Goal: Transaction & Acquisition: Complete application form

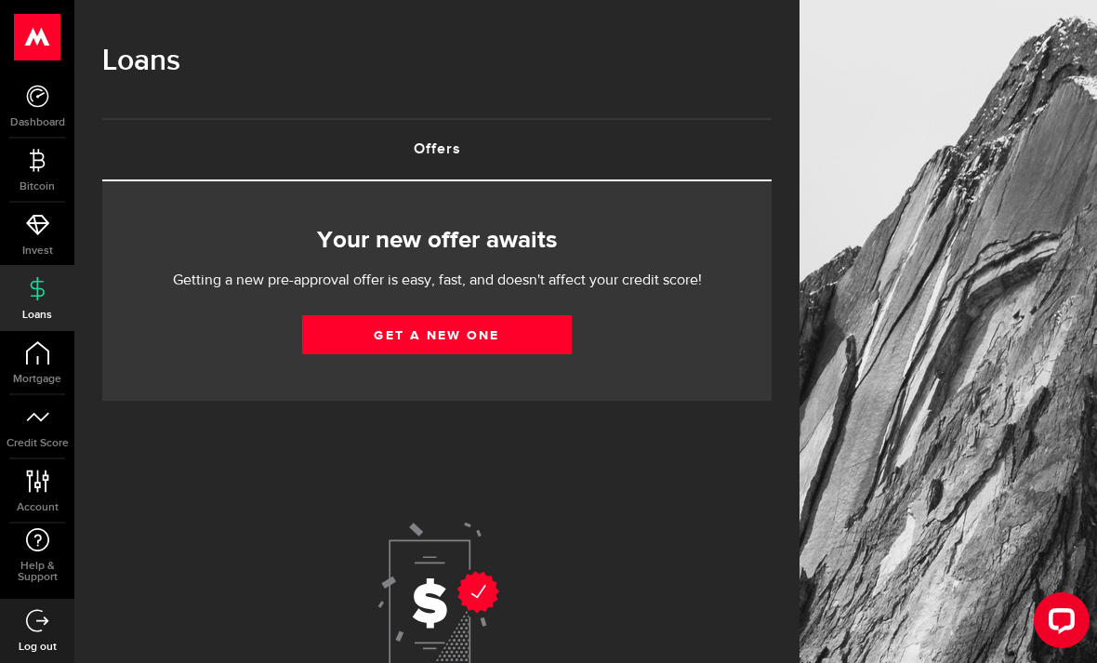
click at [362, 334] on link "Get a new one" at bounding box center [437, 334] width 270 height 39
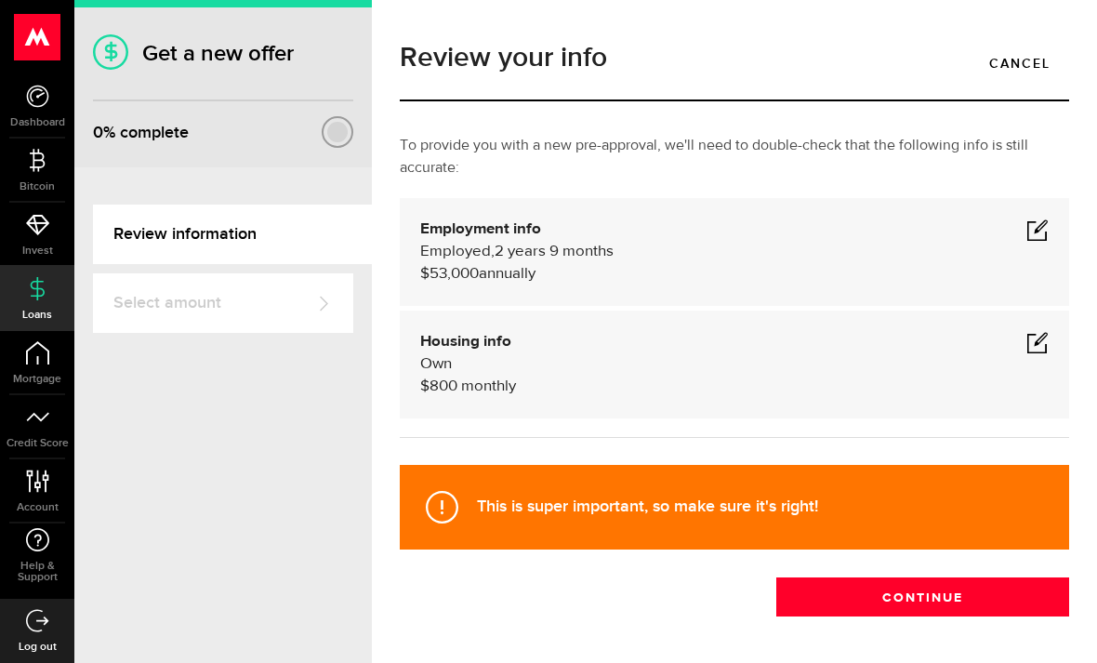
click at [1038, 229] on span at bounding box center [1037, 229] width 22 height 22
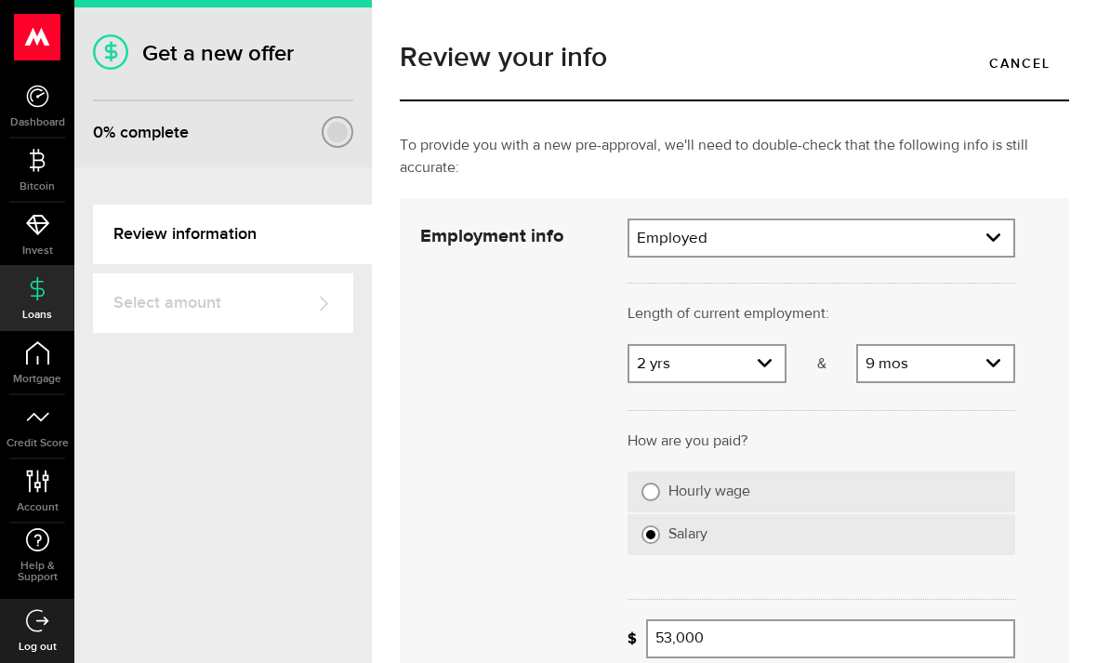
click at [761, 362] on select "Years 0 yrs 1 yr 2 yrs 3 yrs 4 yrs 5 yrs 6 yrs 7 yrs 8 yrs 9 yrs 10+ yrs" at bounding box center [706, 365] width 155 height 39
select select "6"
click at [1003, 362] on select "Months 0 mos 1 mo 2 mos 3 mos 4 mos 5 mos 6 mos 7 mos 8 mos 9 mos 10 mos 11 mos" at bounding box center [935, 365] width 155 height 39
select select "5"
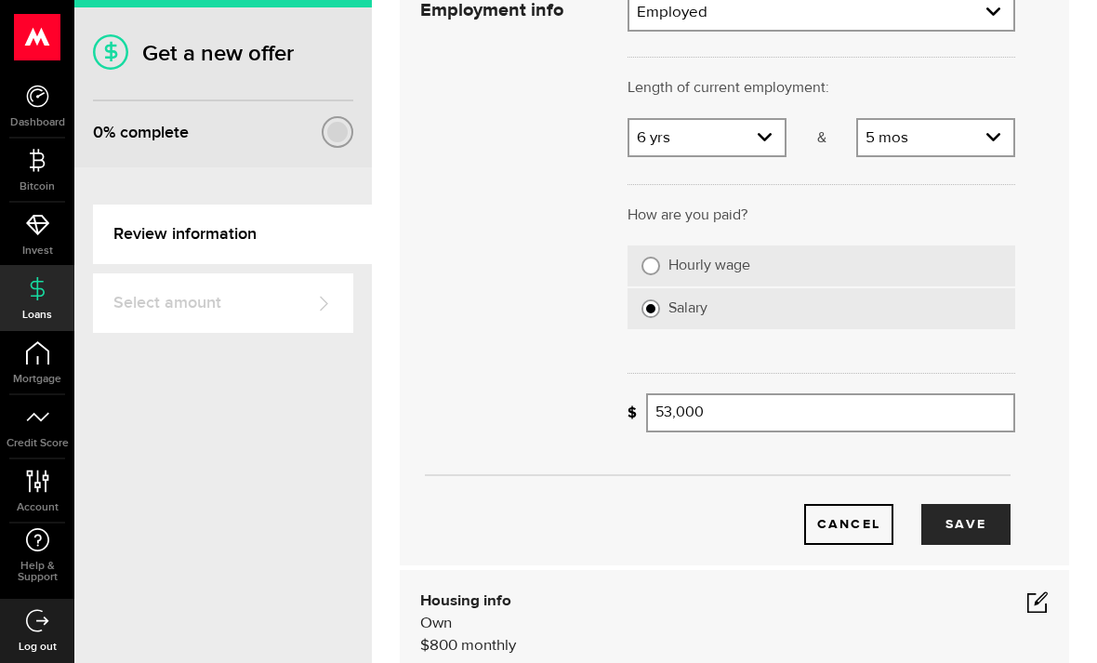
scroll to position [228, 0]
click at [722, 415] on input "53,000" at bounding box center [830, 410] width 369 height 39
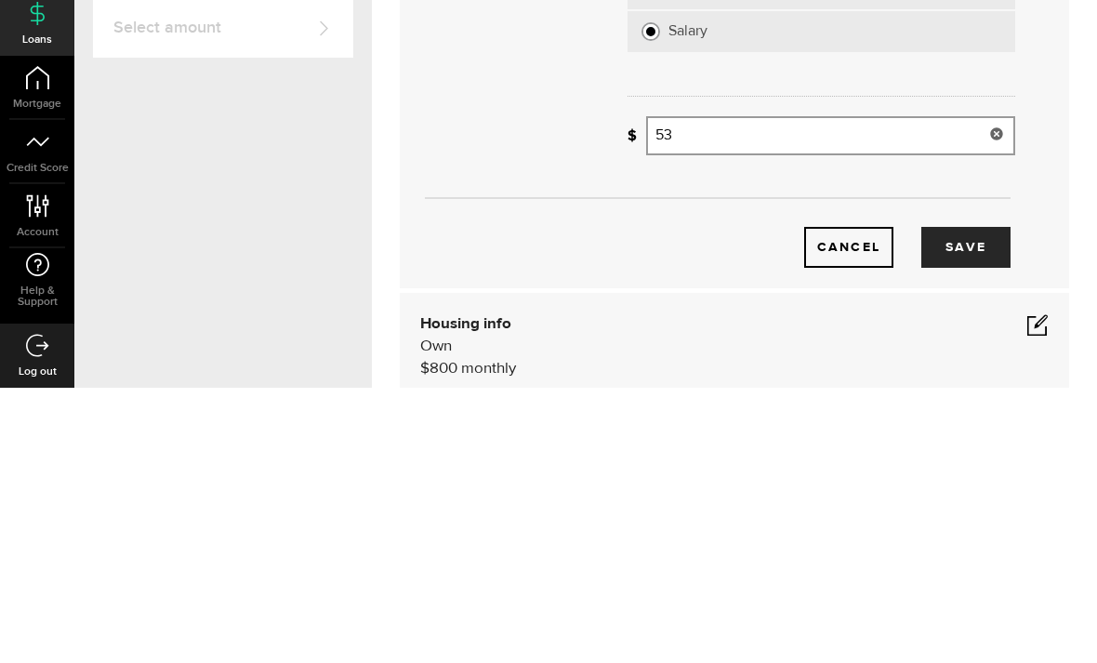
type input "5"
click at [974, 502] on button "Save" at bounding box center [965, 522] width 89 height 41
type input "78,000"
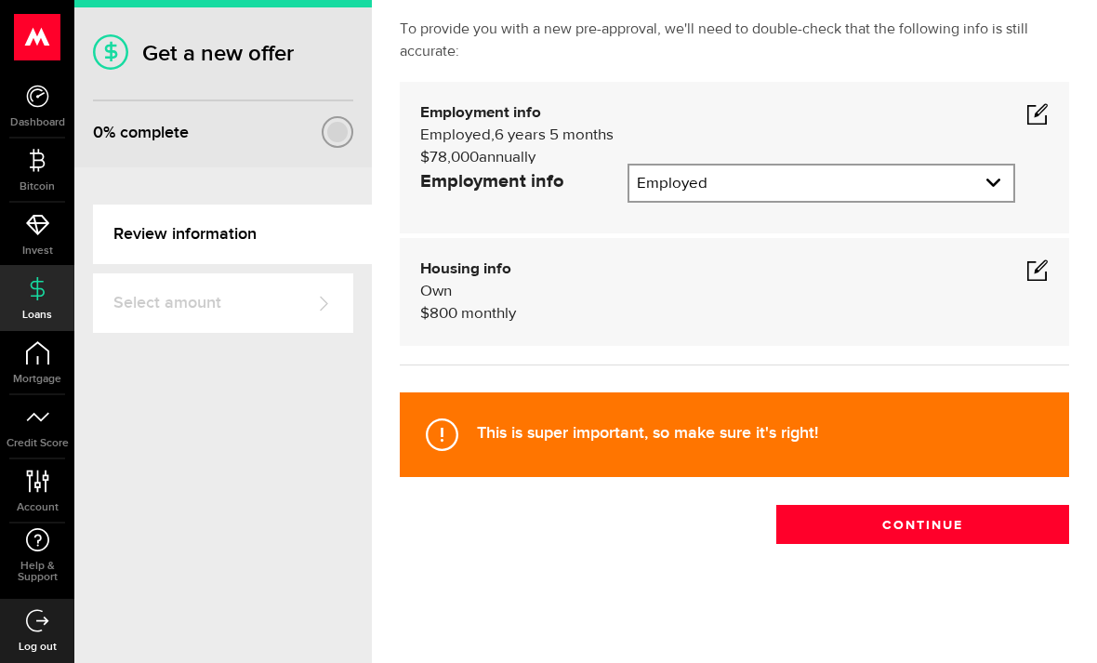
scroll to position [13, 0]
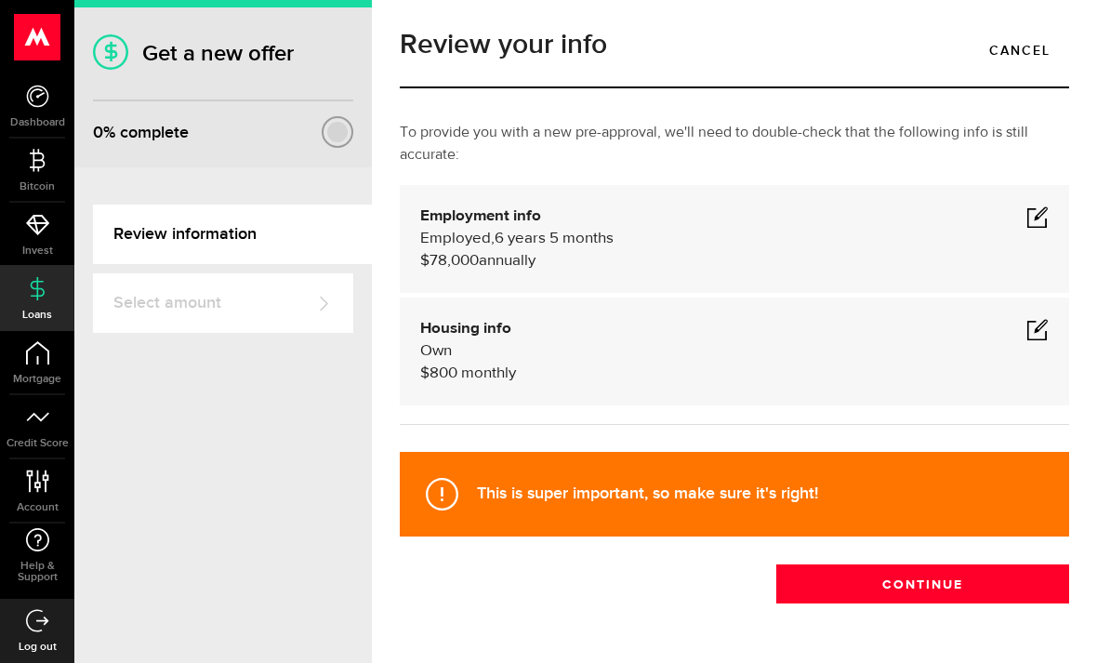
click at [1031, 318] on span at bounding box center [1037, 329] width 22 height 22
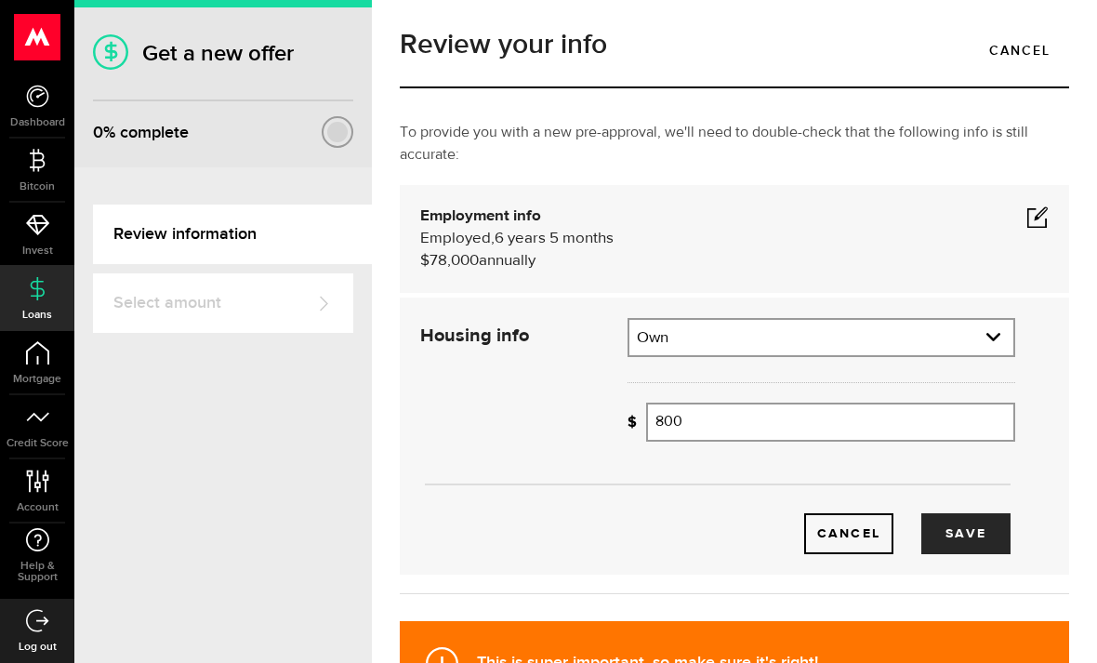
click at [686, 402] on input "800" at bounding box center [830, 421] width 369 height 39
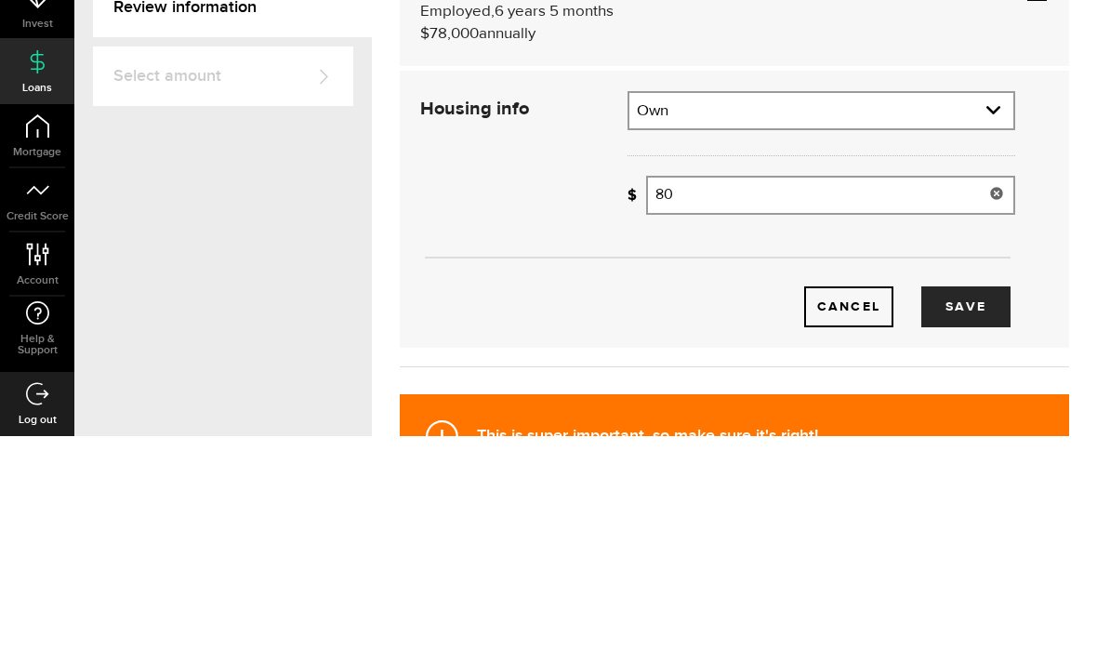
type input "8"
click at [972, 513] on button "Save" at bounding box center [965, 533] width 89 height 41
type input "1,644"
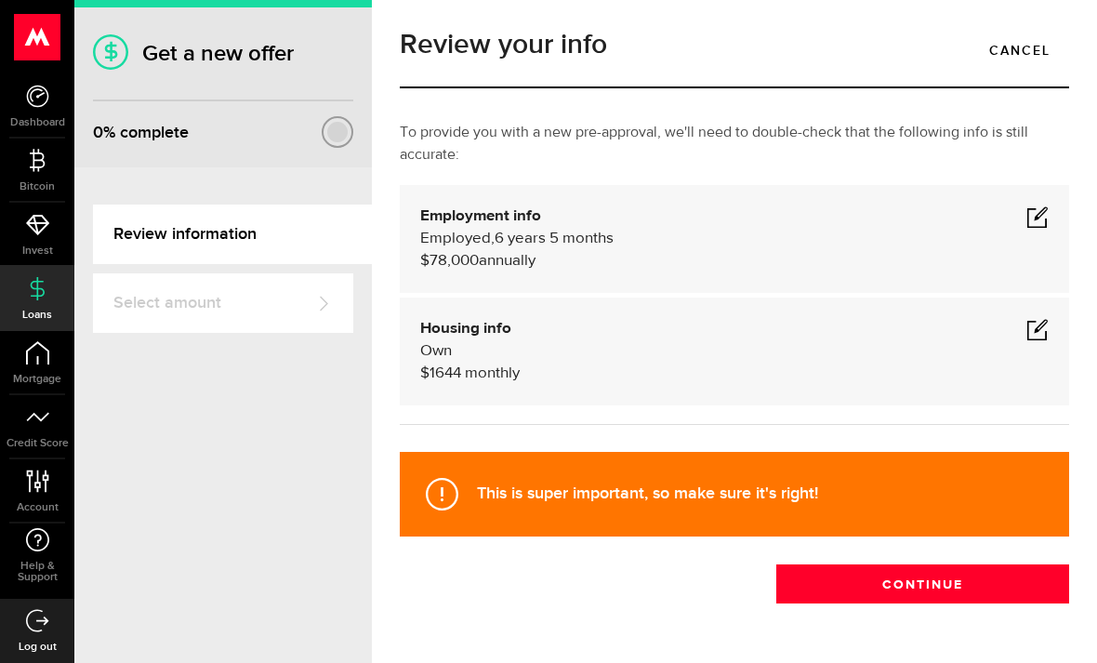
click at [931, 564] on button "Continue" at bounding box center [922, 583] width 293 height 39
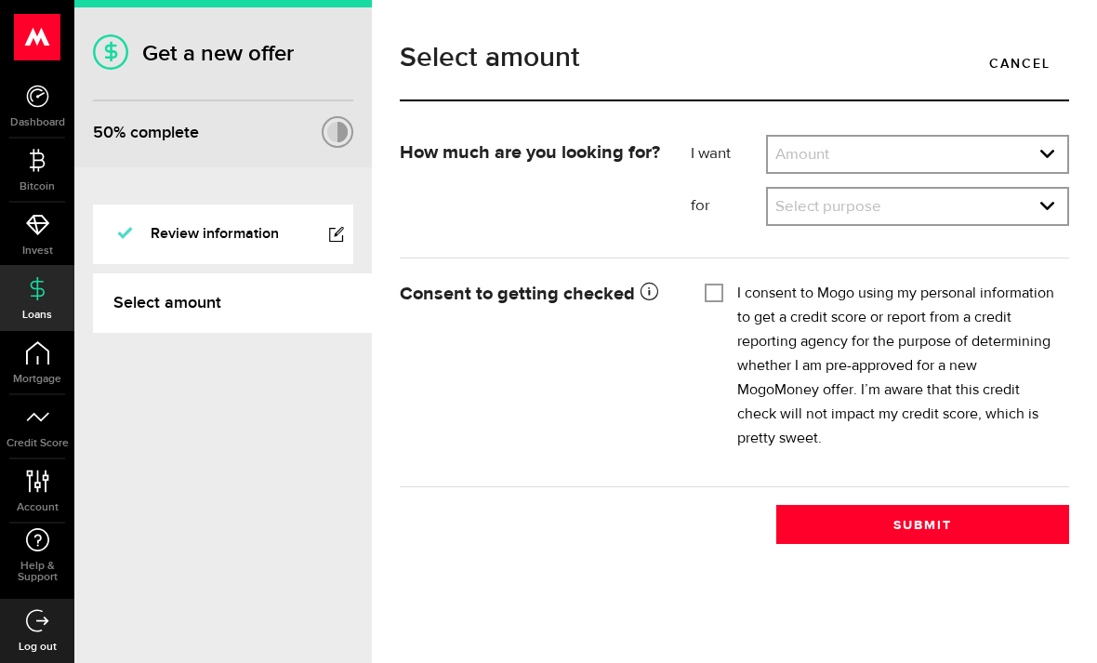
click at [1046, 151] on select "Amount $500 $1000 $2000 $3000 $4000 $5000 $6000 $7000 $8000 $9000 $10000 $11000…" at bounding box center [917, 156] width 299 height 39
click at [1037, 150] on select "Amount $500 $1000 $2000 $3000 $4000 $5000 $6000 $7000 $8000 $9000 $10000 $11000…" at bounding box center [917, 156] width 299 height 39
select select "3000"
click at [1037, 206] on select "Select purpose Credit Card Refinancing/Pay Off Credit Cards Debt Consolidation …" at bounding box center [917, 208] width 299 height 39
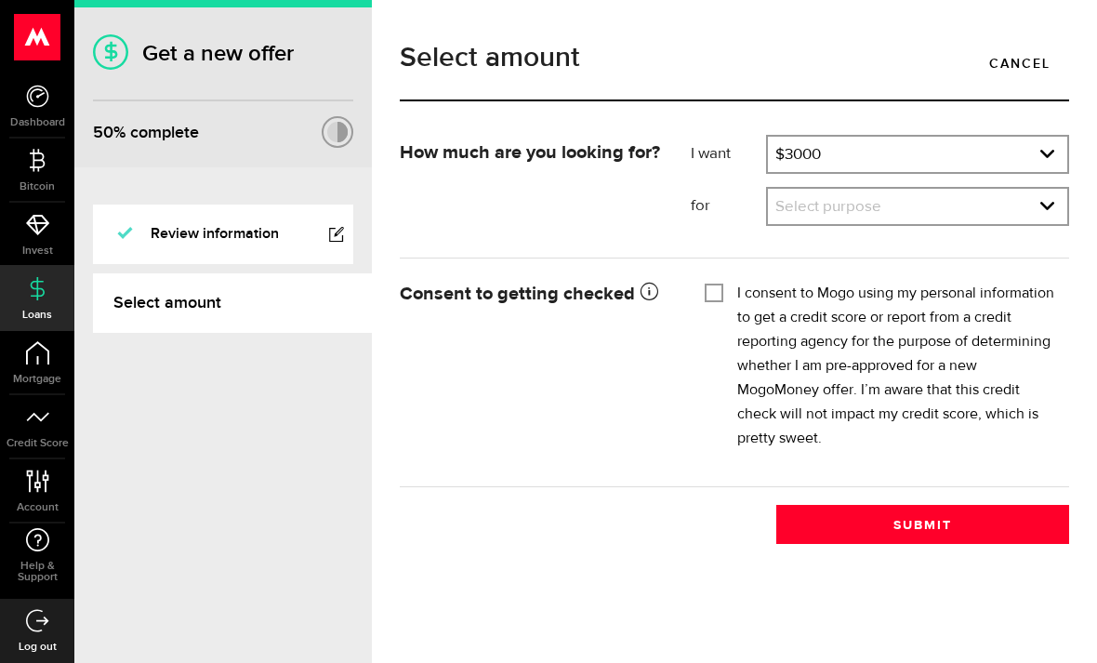
click at [1034, 189] on select "Select purpose Credit Card Refinancing/Pay Off Credit Cards Debt Consolidation …" at bounding box center [917, 208] width 299 height 39
select select "Home Improvements/Moving Expenses"
click at [737, 282] on label "I consent to Mogo using my personal information to get a credit score or report…" at bounding box center [896, 366] width 318 height 169
click at [723, 282] on input "I consent to Mogo using my personal information to get a credit score or report…" at bounding box center [713, 291] width 19 height 19
checkbox input "true"
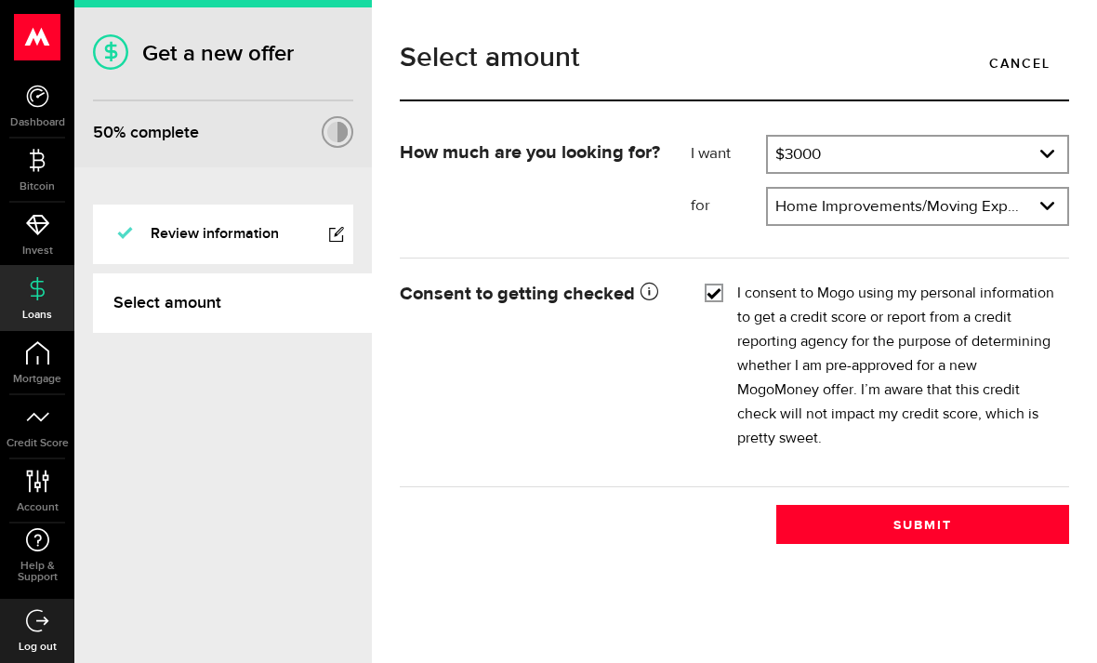
click at [955, 505] on button "Submit" at bounding box center [922, 524] width 293 height 39
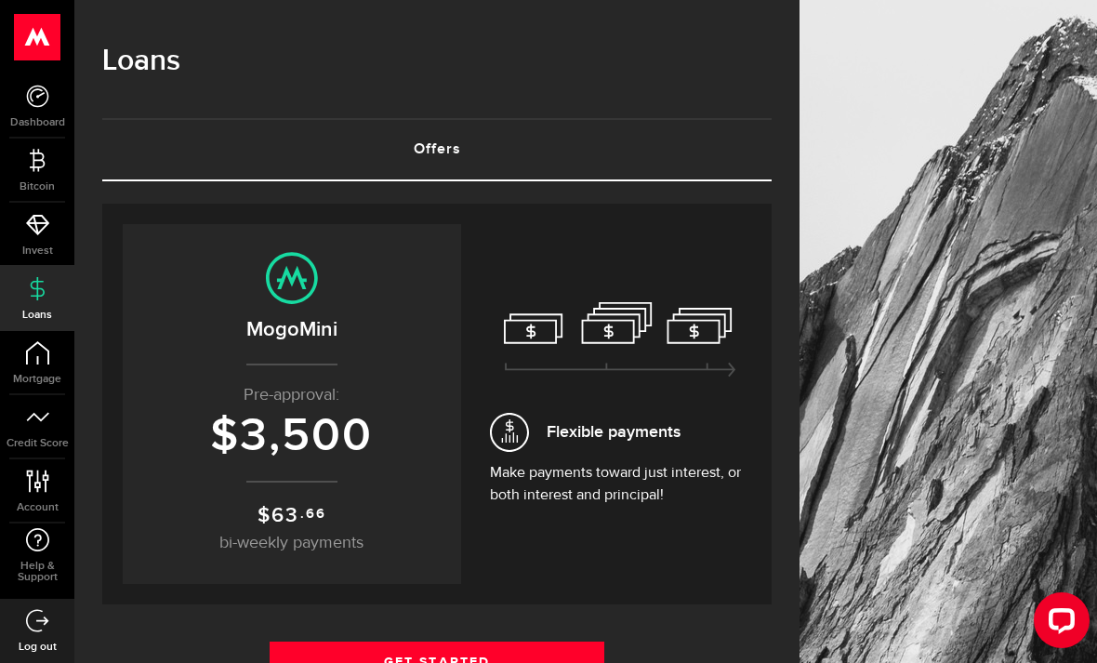
click at [467, 661] on link "Get Started" at bounding box center [437, 660] width 335 height 39
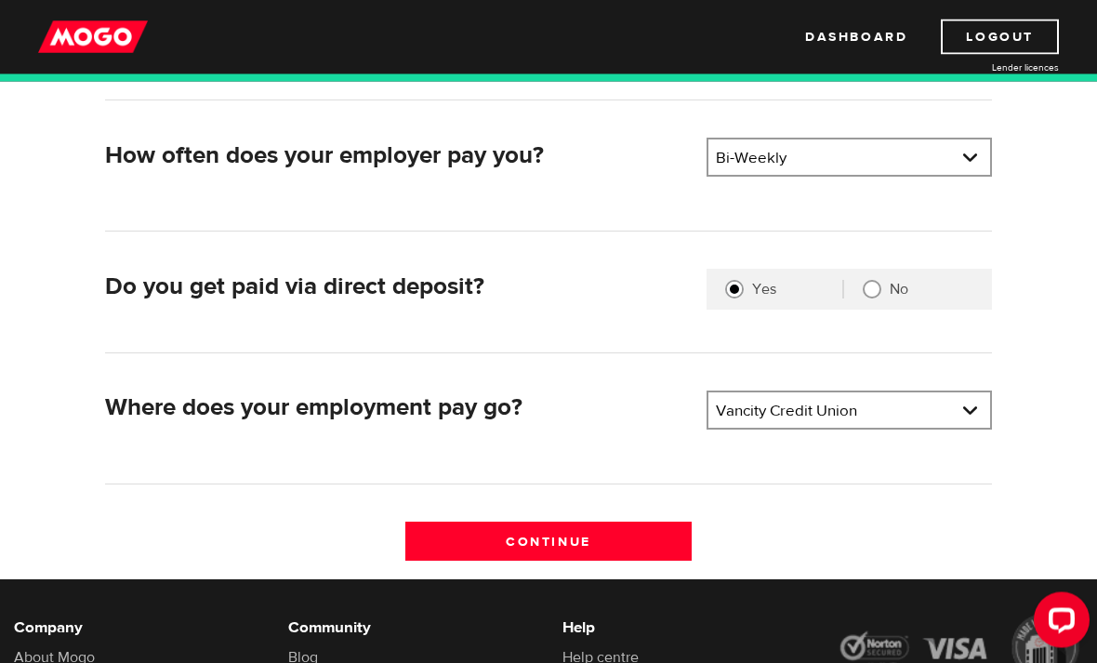
scroll to position [381, 0]
click at [973, 423] on select "Bank BMO / Bank of Montreal CIBC / Canadian Imperial Bank of Commerce CWB / Can…" at bounding box center [849, 411] width 282 height 39
select select "8"
click at [581, 546] on input "Continue" at bounding box center [547, 540] width 285 height 39
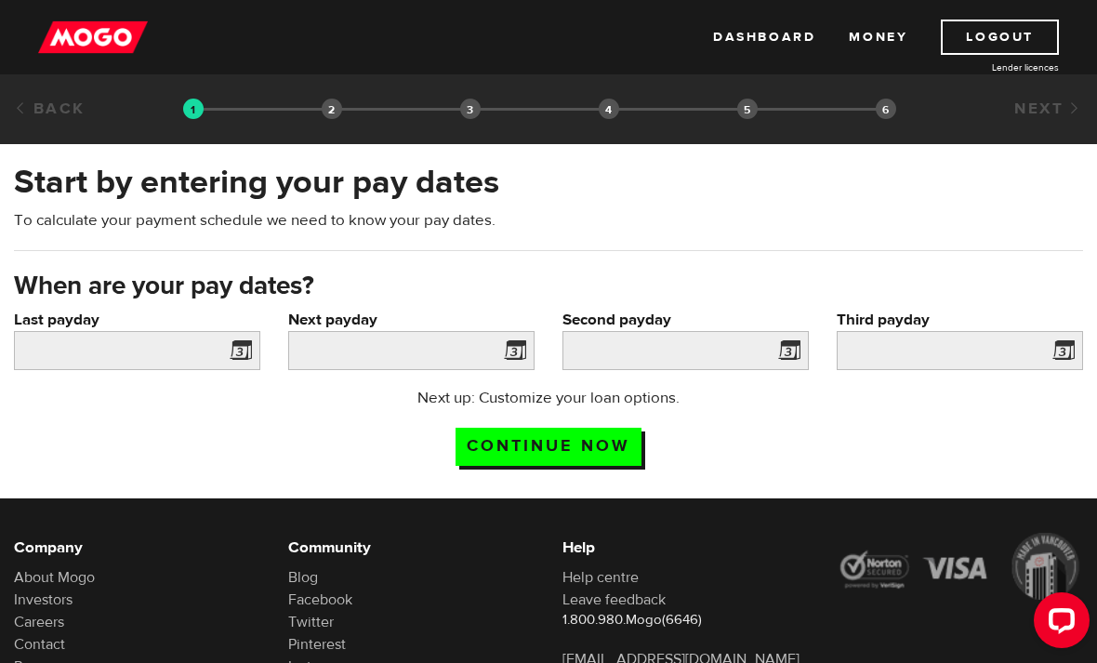
click at [244, 349] on span at bounding box center [237, 353] width 28 height 30
click at [243, 343] on span at bounding box center [237, 353] width 28 height 30
click at [164, 345] on input "Last payday" at bounding box center [137, 350] width 246 height 39
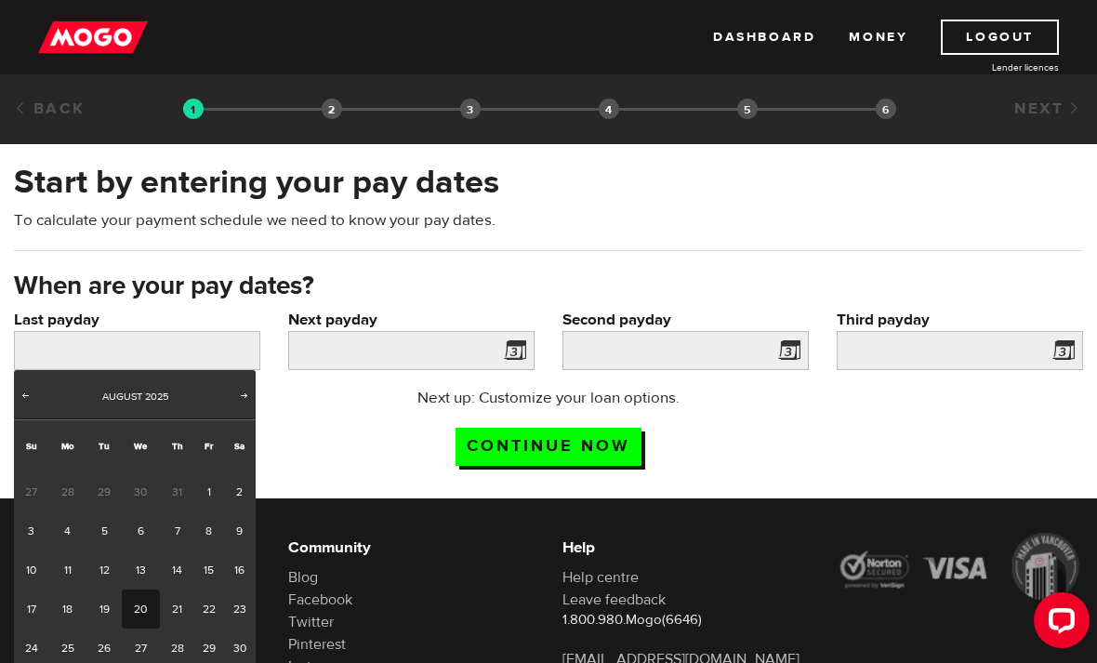
click at [177, 572] on link "14" at bounding box center [177, 569] width 34 height 39
type input "2025/08/14"
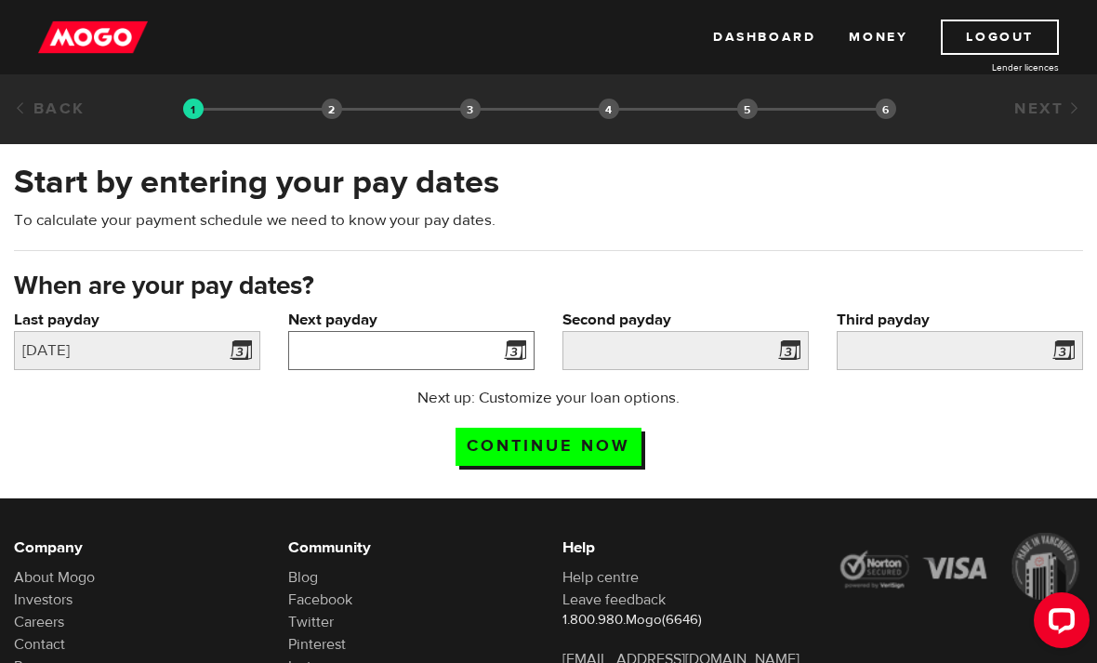
click at [459, 340] on input "Next payday" at bounding box center [411, 350] width 246 height 39
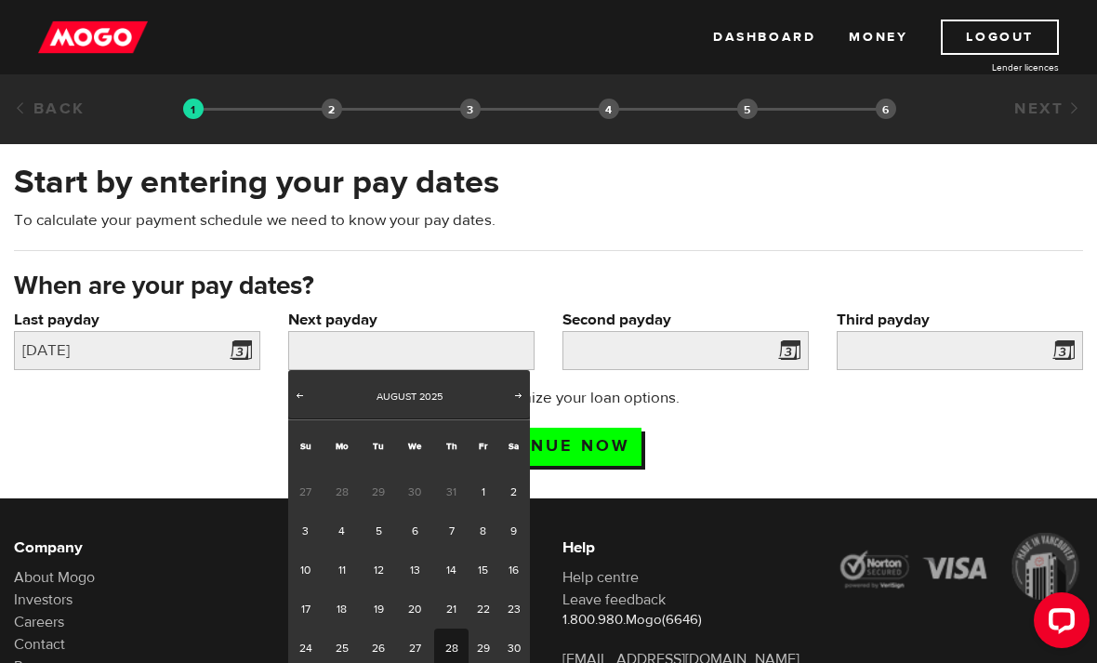
click at [453, 647] on link "28" at bounding box center [451, 647] width 34 height 39
type input "2025/08/28"
type input "2025/9/11"
type input "2025/9/25"
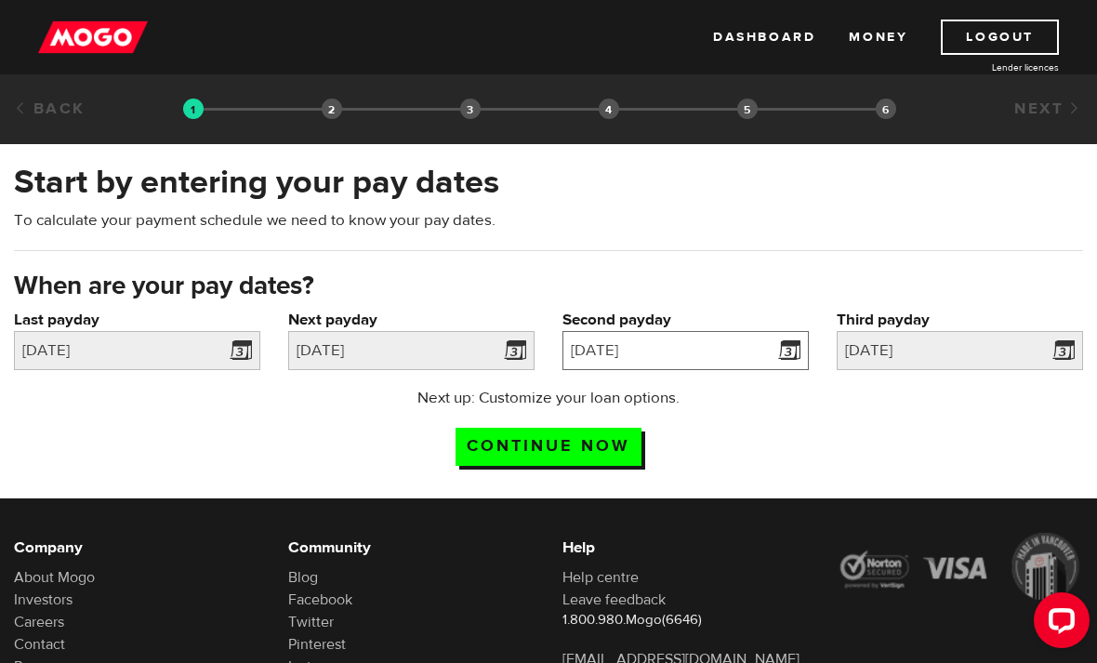
click at [761, 351] on input "2025/9/11" at bounding box center [685, 350] width 246 height 39
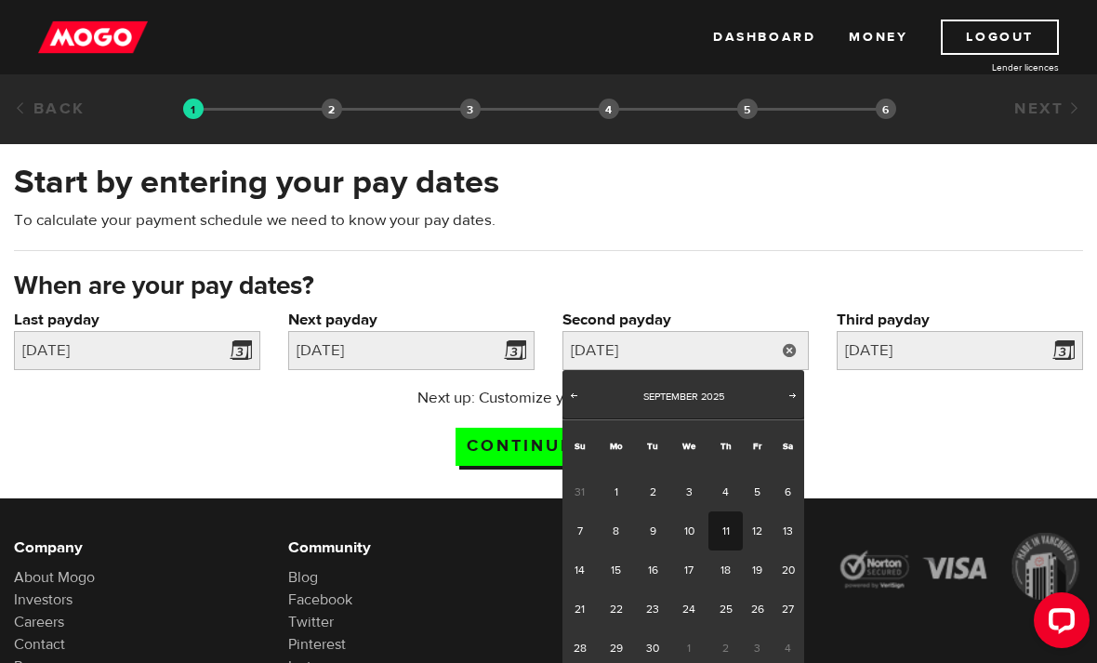
click at [1059, 345] on span at bounding box center [1060, 353] width 28 height 30
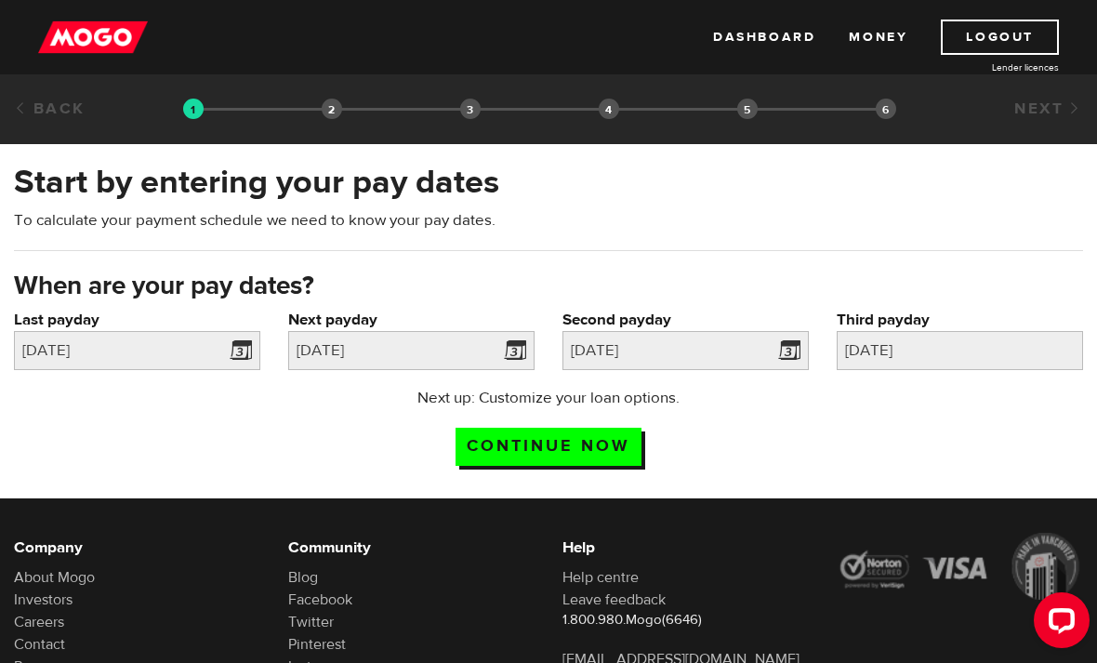
click at [532, 447] on input "Continue now" at bounding box center [548, 447] width 186 height 38
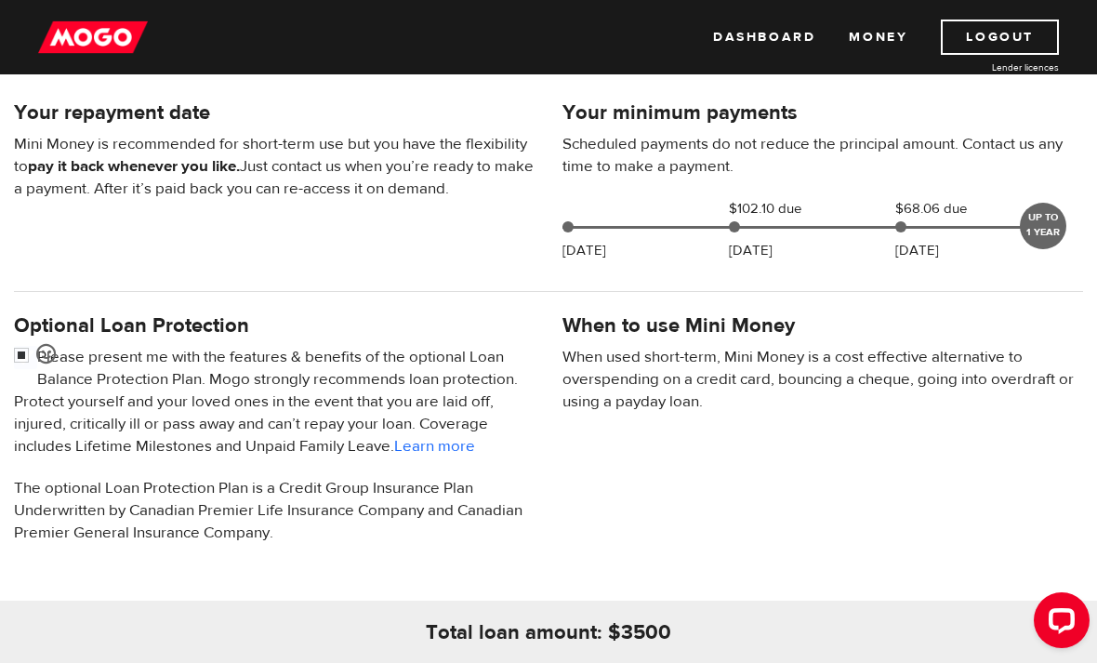
scroll to position [454, 0]
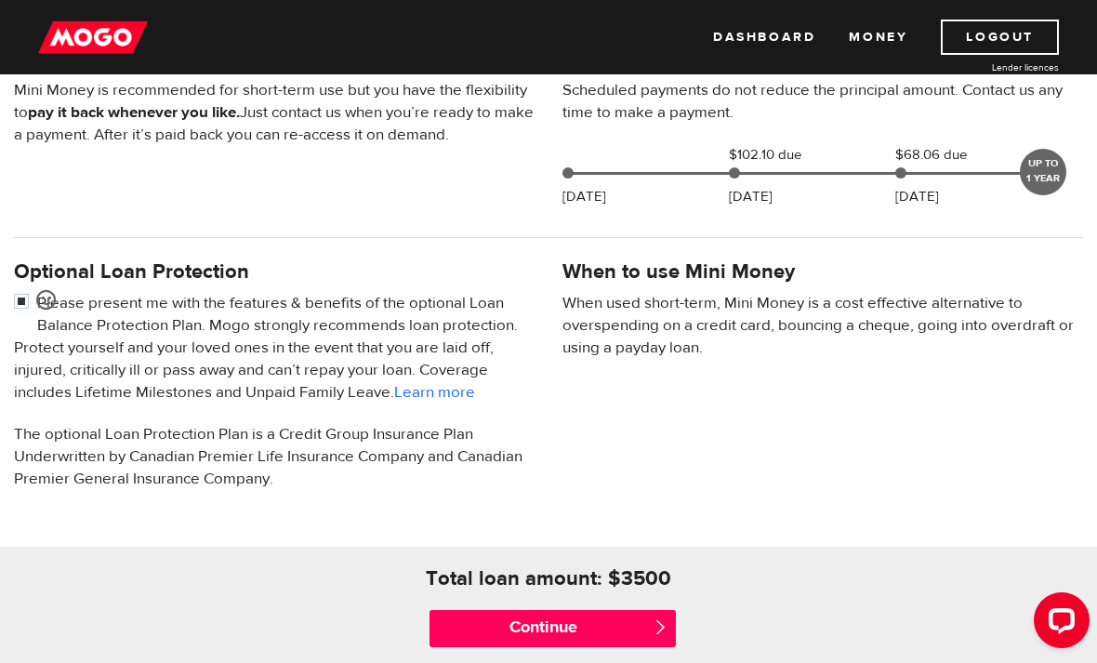
click at [543, 638] on input "Continue" at bounding box center [552, 628] width 246 height 37
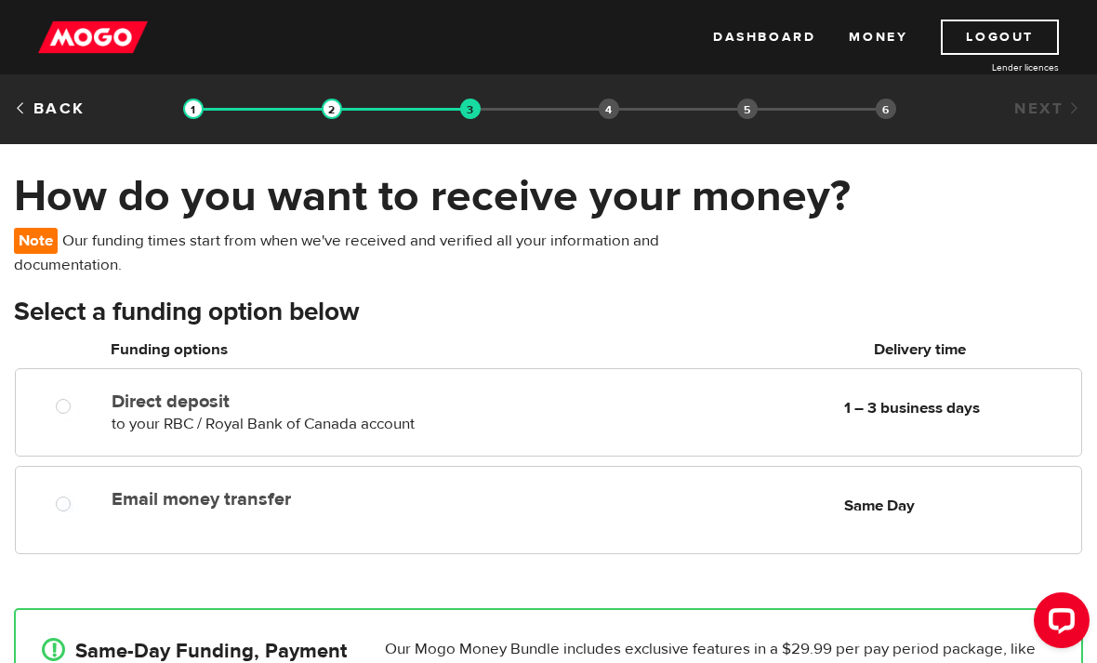
click at [73, 505] on input "Email money transfer" at bounding box center [67, 505] width 23 height 23
radio input "true"
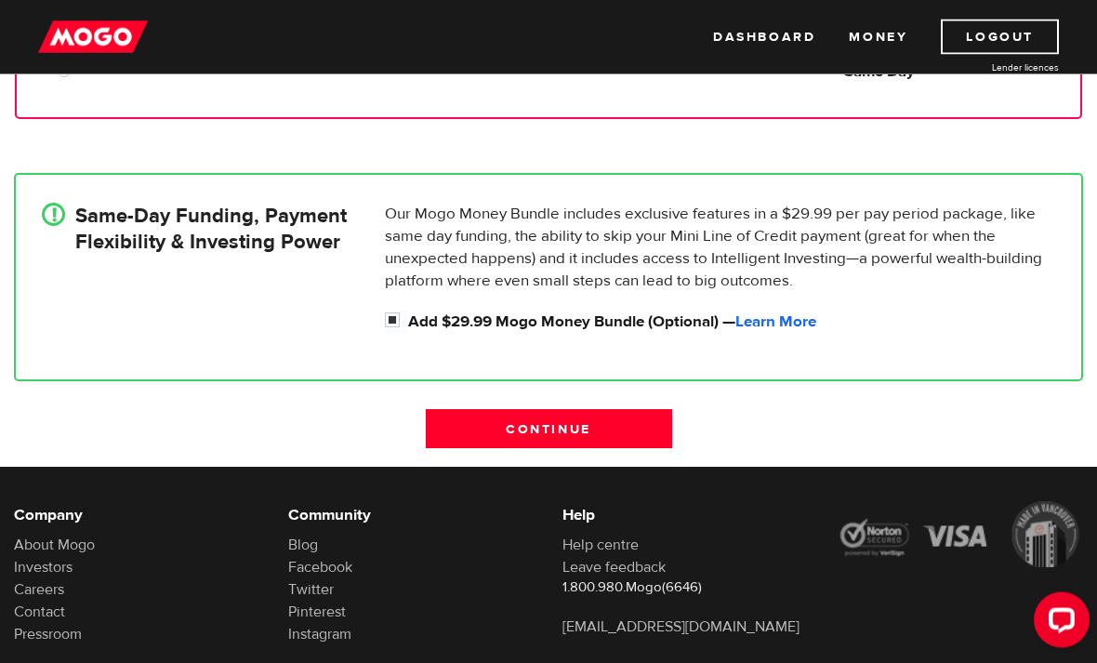
scroll to position [435, 0]
click at [582, 430] on input "Continue" at bounding box center [549, 428] width 246 height 39
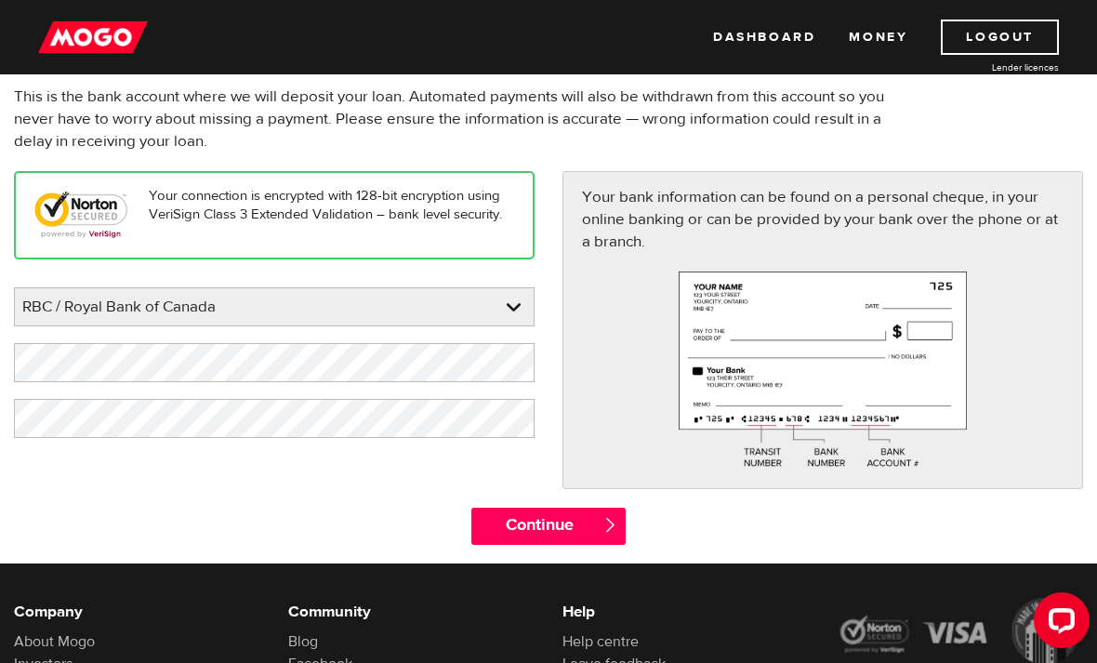
scroll to position [140, 0]
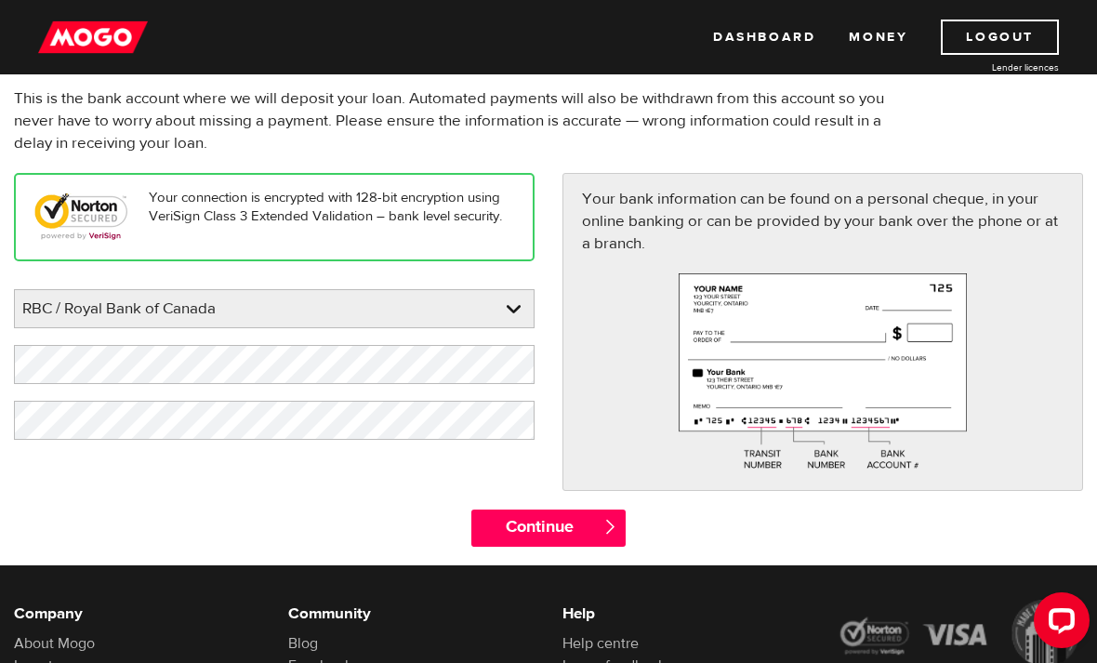
click at [549, 535] on input "Continue" at bounding box center [548, 527] width 155 height 37
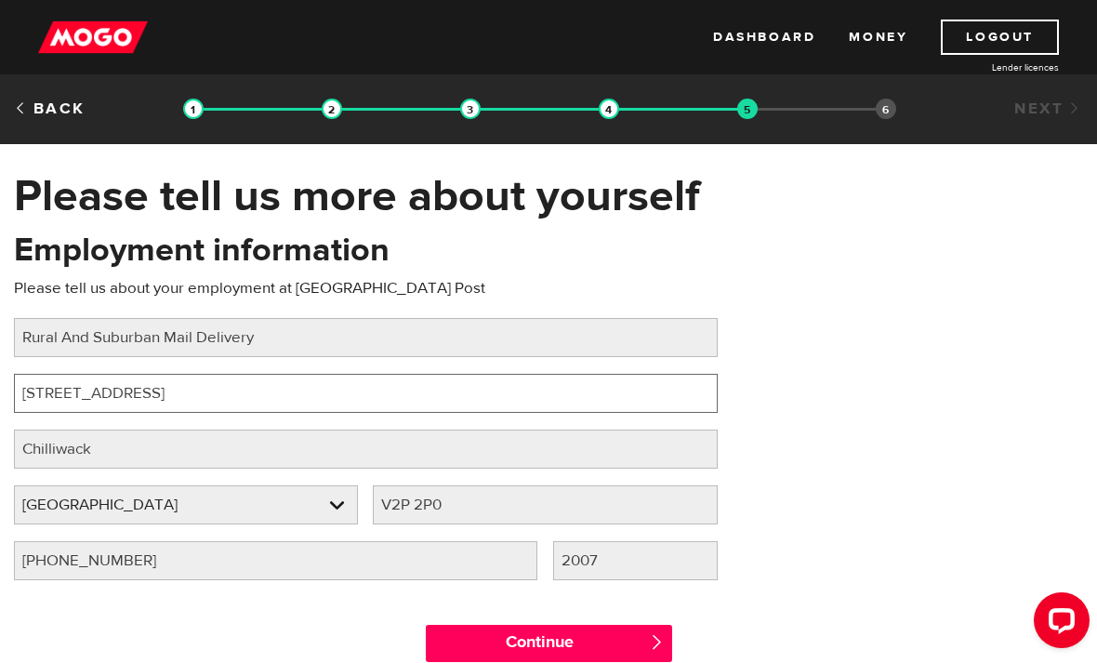
click at [161, 401] on input "46229 Yale Rd" at bounding box center [366, 393] width 704 height 39
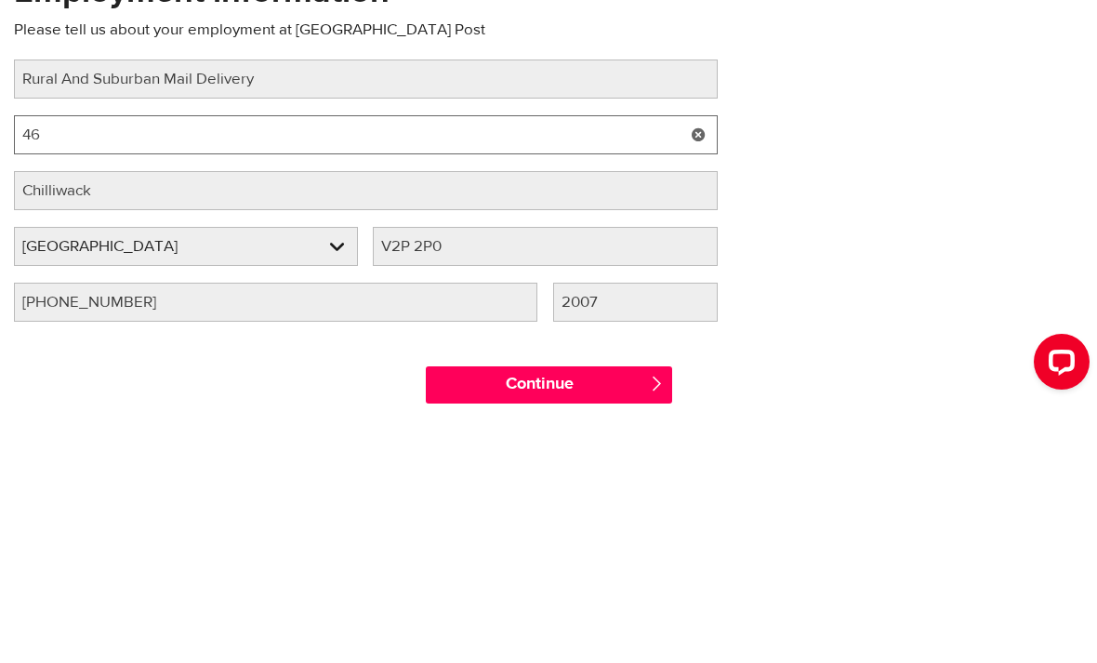
type input "4"
type input "370 Hudson St NW"
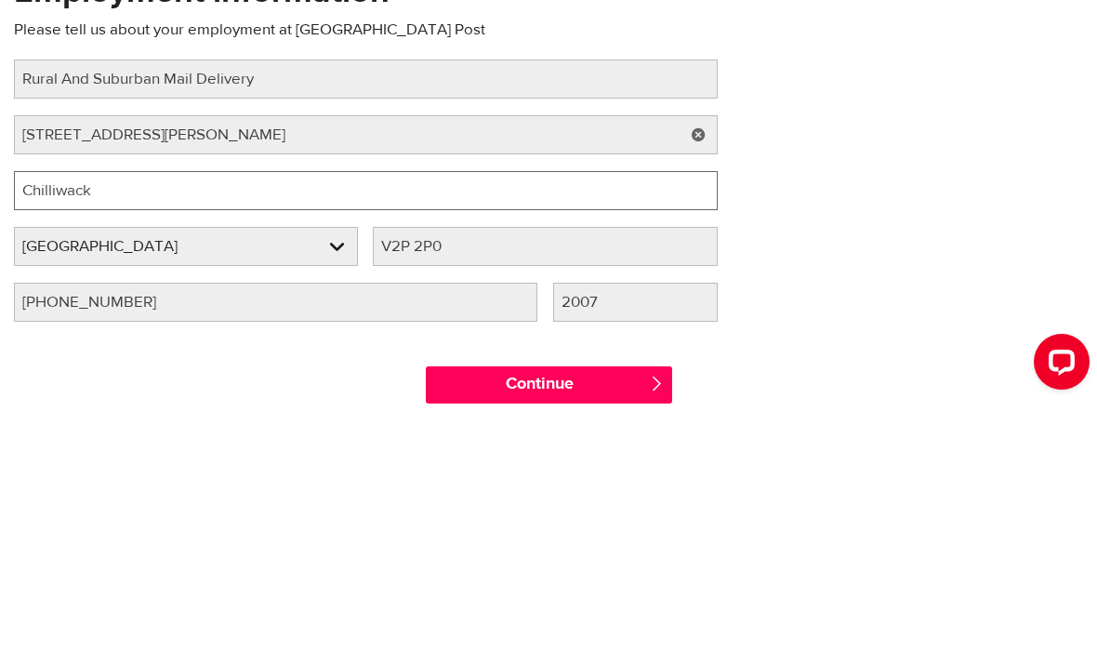
click at [133, 429] on input "Chilliwack" at bounding box center [366, 448] width 704 height 39
type input "C"
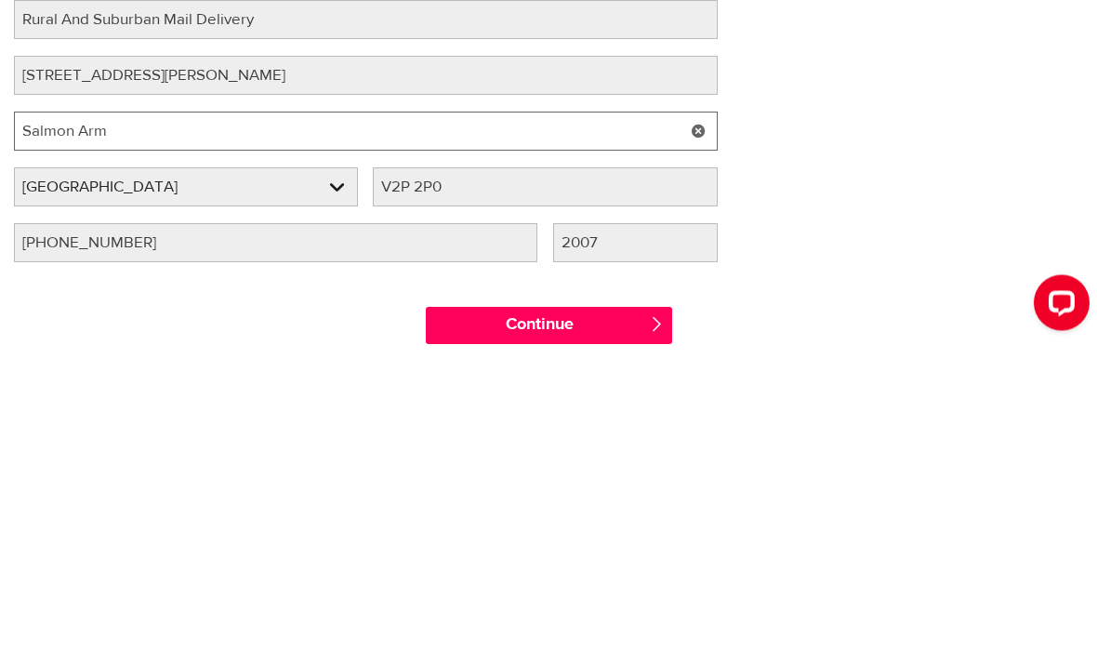
type input "Salmon Arm"
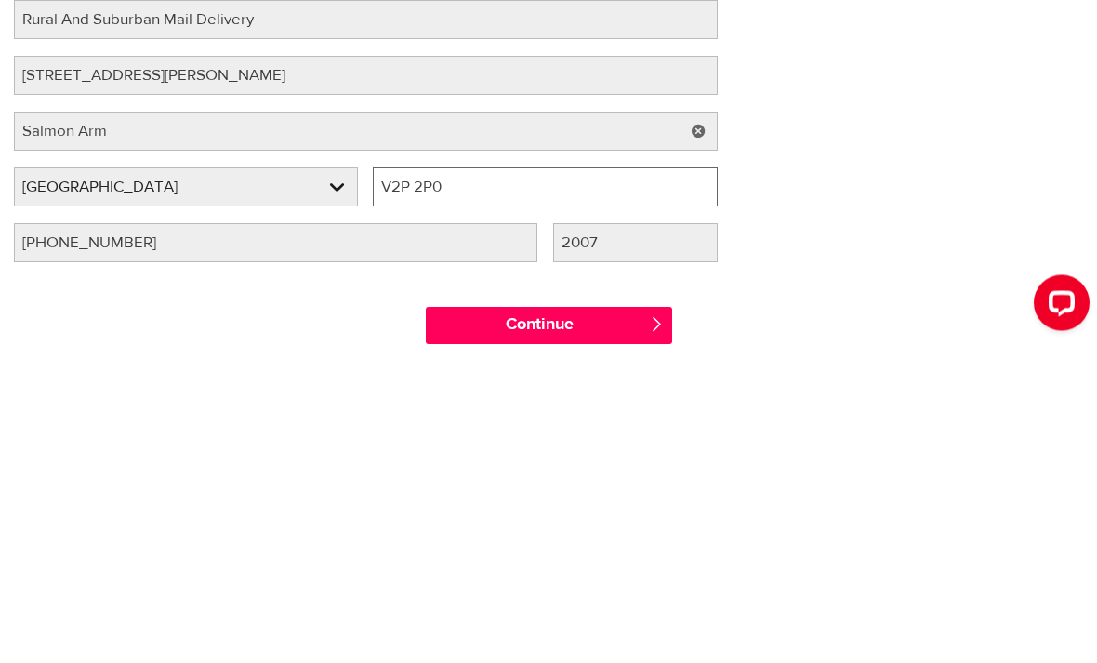
click at [464, 485] on input "V2P 2P0" at bounding box center [545, 504] width 344 height 39
type input "V1E 4G1"
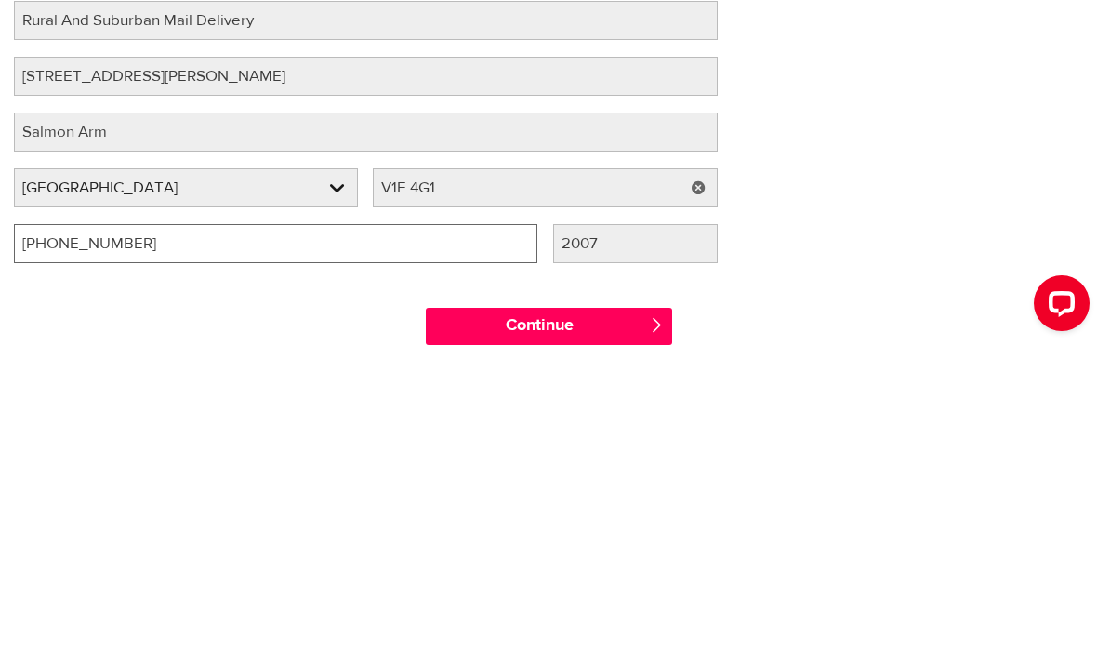
click at [173, 541] on input "(604) 795-3331" at bounding box center [275, 560] width 523 height 39
type input "("
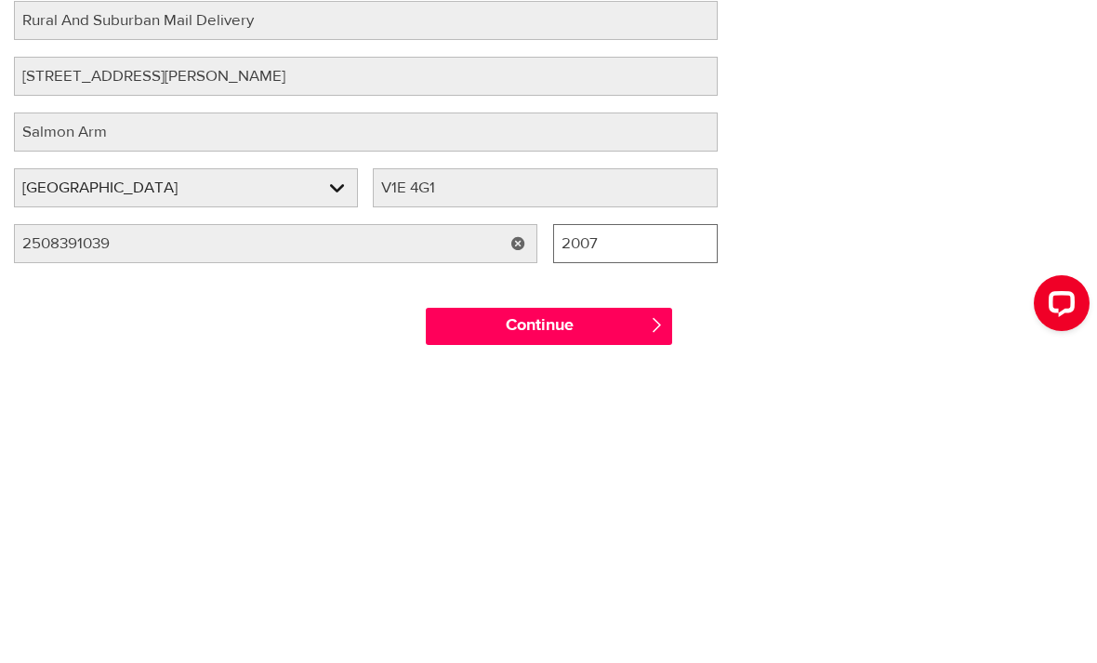
click at [619, 541] on input "2007" at bounding box center [635, 560] width 164 height 39
type input "(250) 839-1039"
type input "2"
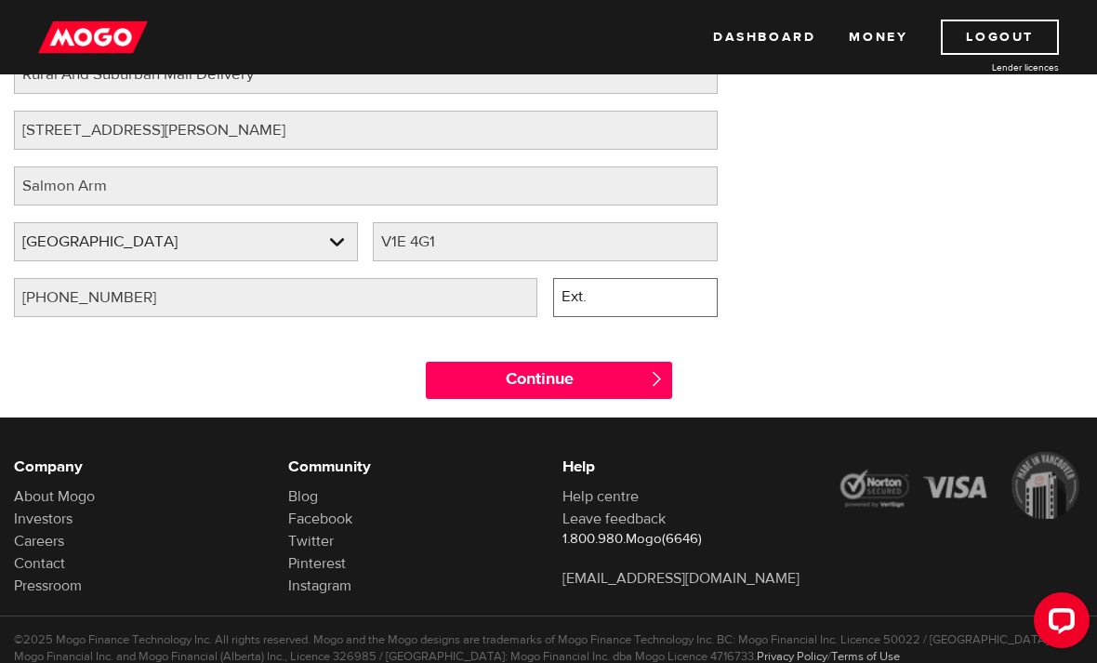
click at [524, 380] on input "Continue" at bounding box center [549, 380] width 246 height 37
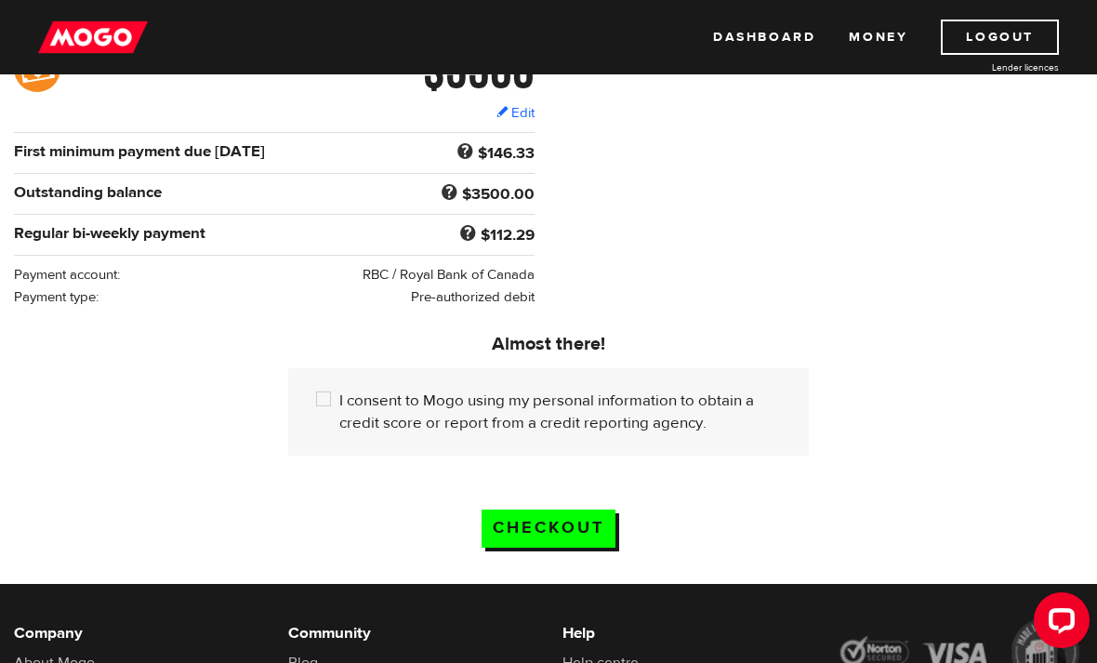
scroll to position [372, 0]
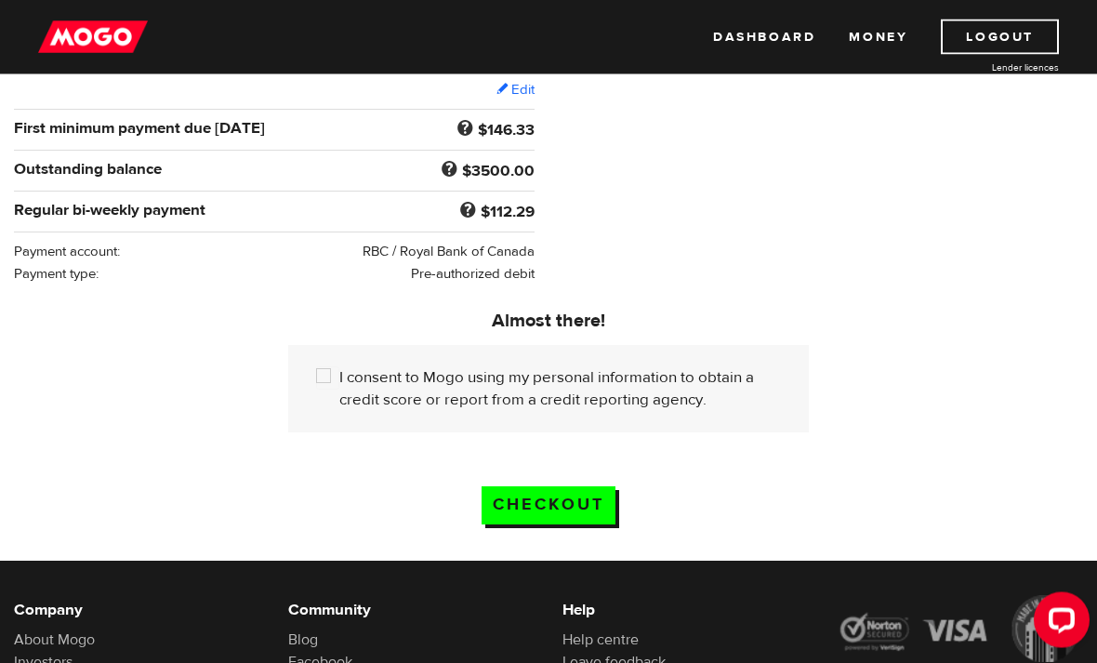
click at [330, 375] on input "I consent to Mogo using my personal information to obtain a credit score or rep…" at bounding box center [327, 378] width 23 height 23
checkbox input "true"
click at [566, 512] on input "Checkout" at bounding box center [548, 506] width 134 height 38
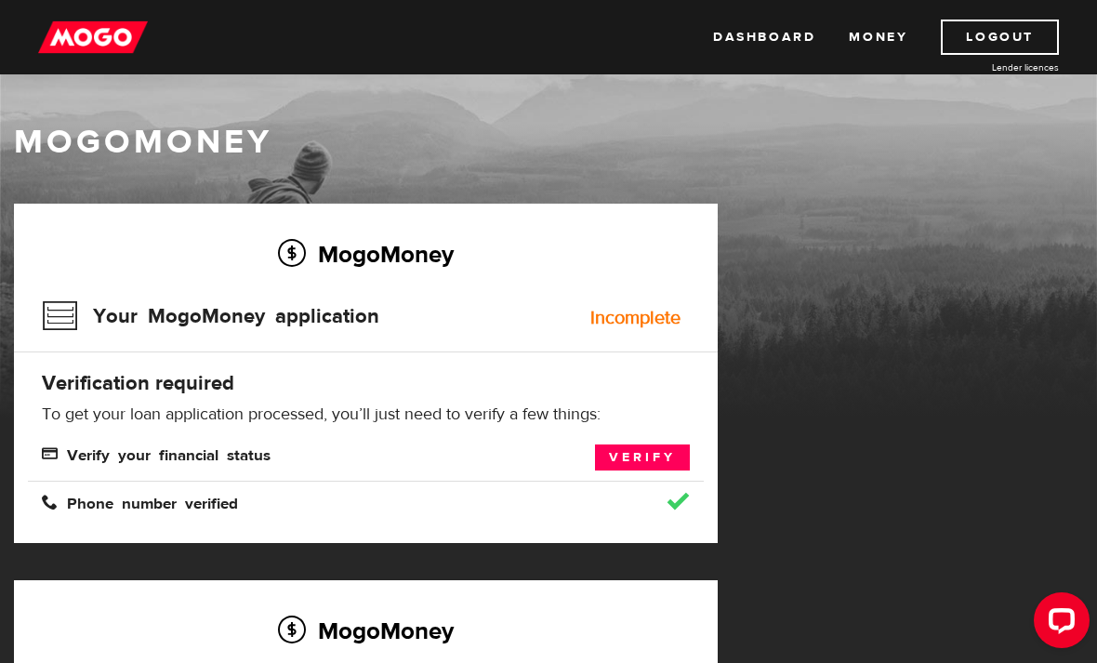
click at [638, 447] on link "Verify" at bounding box center [642, 457] width 95 height 26
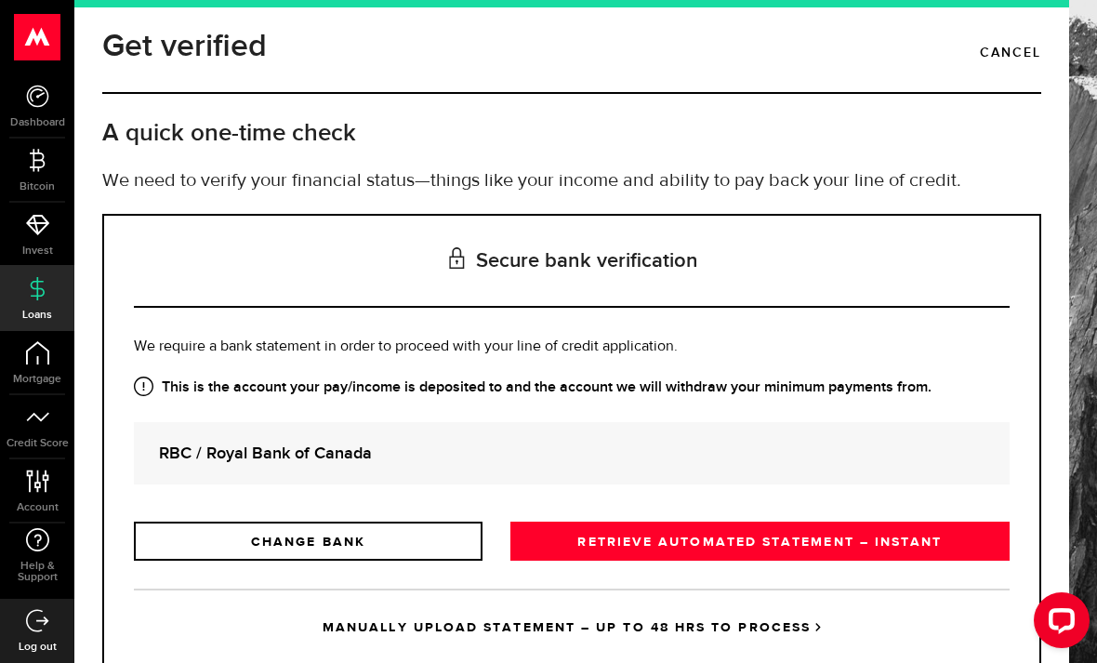
scroll to position [10, 0]
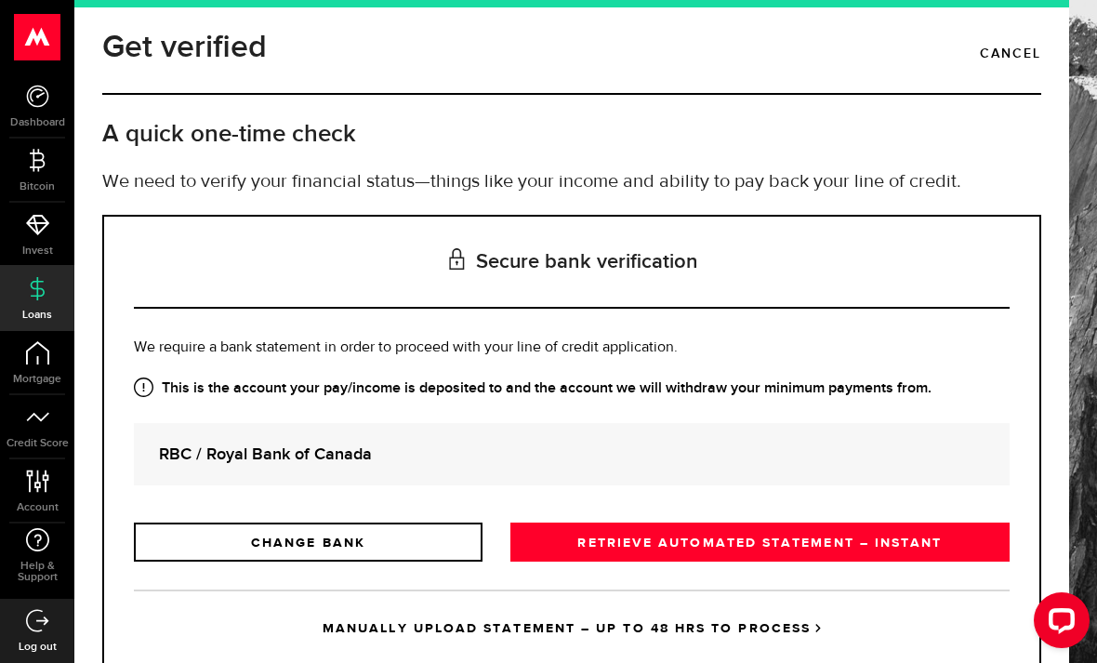
click at [863, 555] on link "RETRIEVE AUTOMATED STATEMENT – INSTANT" at bounding box center [759, 541] width 499 height 39
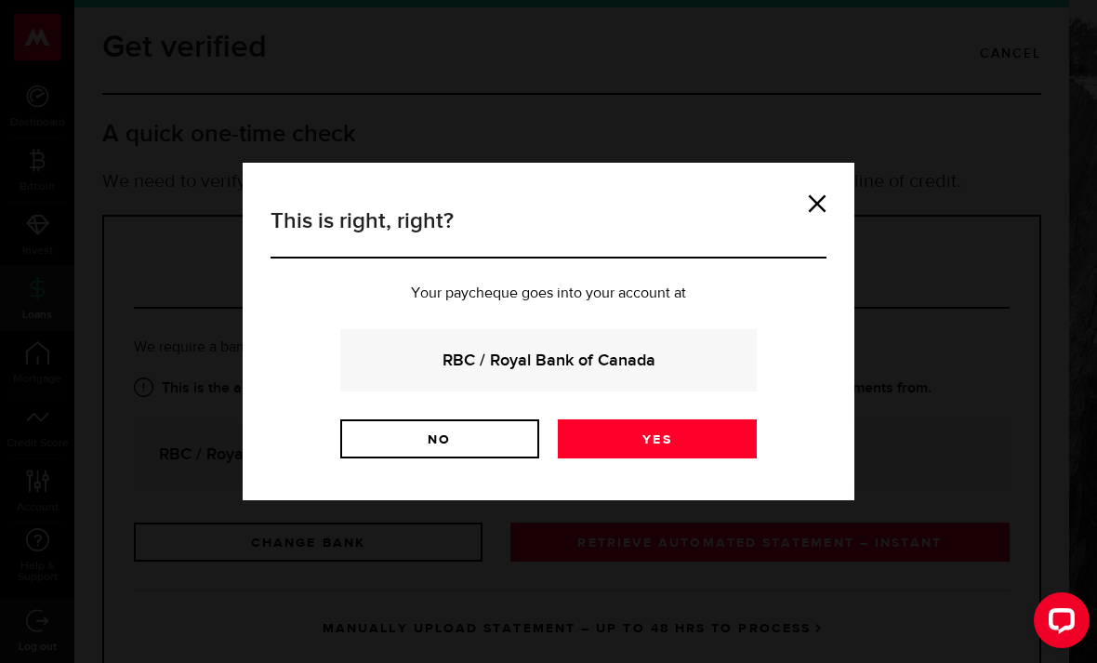
click at [681, 432] on link "Yes" at bounding box center [657, 438] width 199 height 39
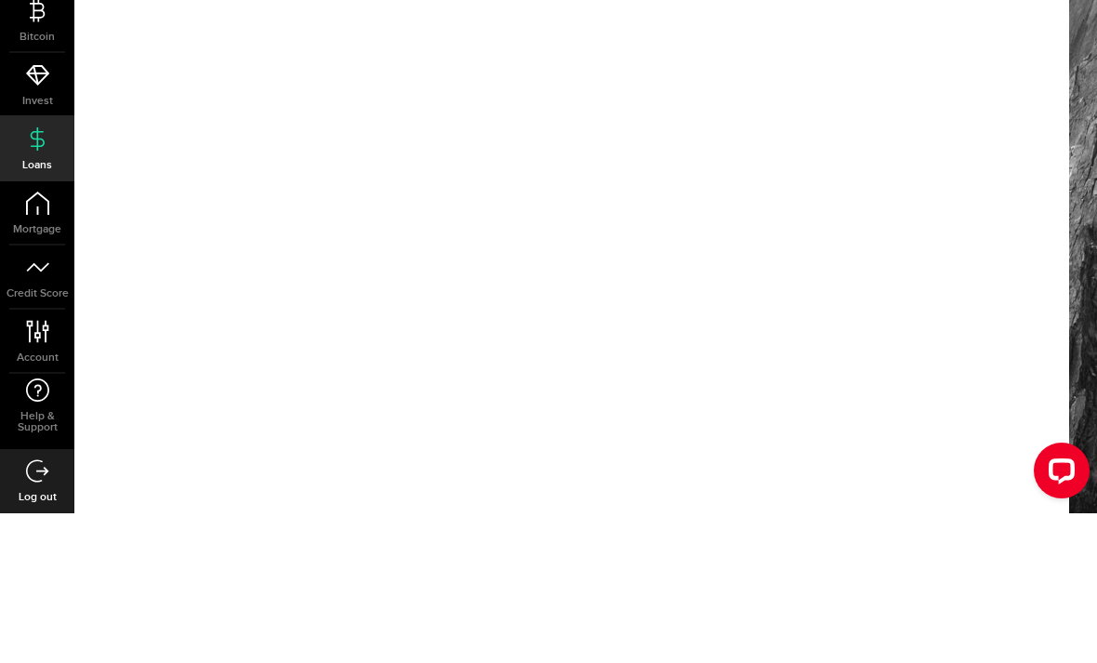
scroll to position [59, 0]
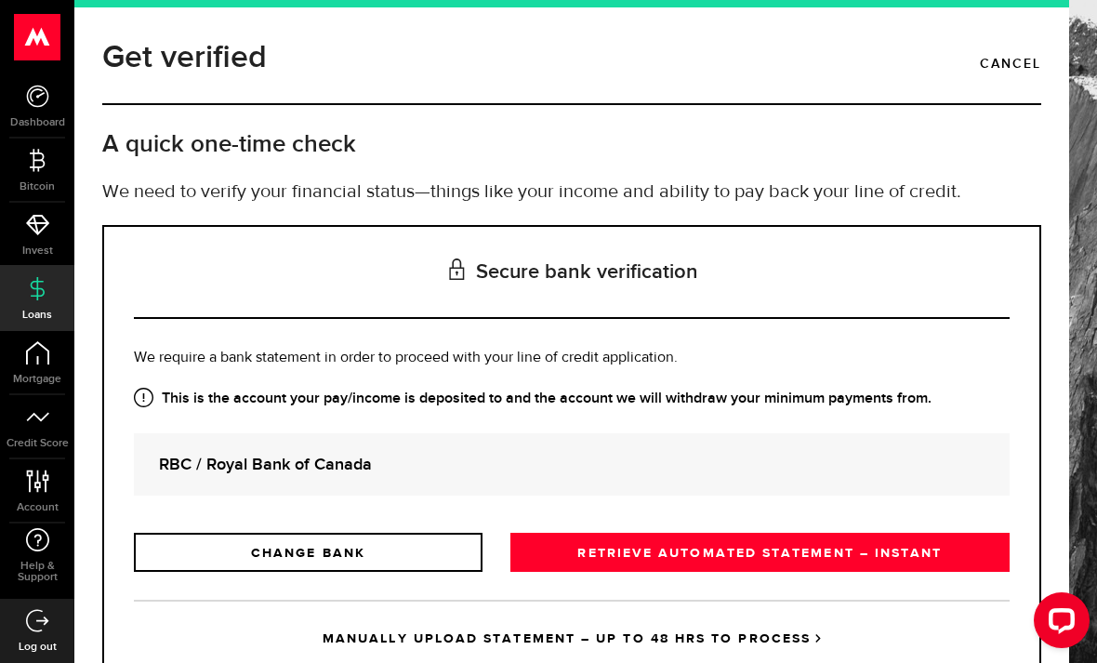
click at [728, 568] on link "RETRIEVE AUTOMATED STATEMENT – INSTANT" at bounding box center [759, 552] width 499 height 39
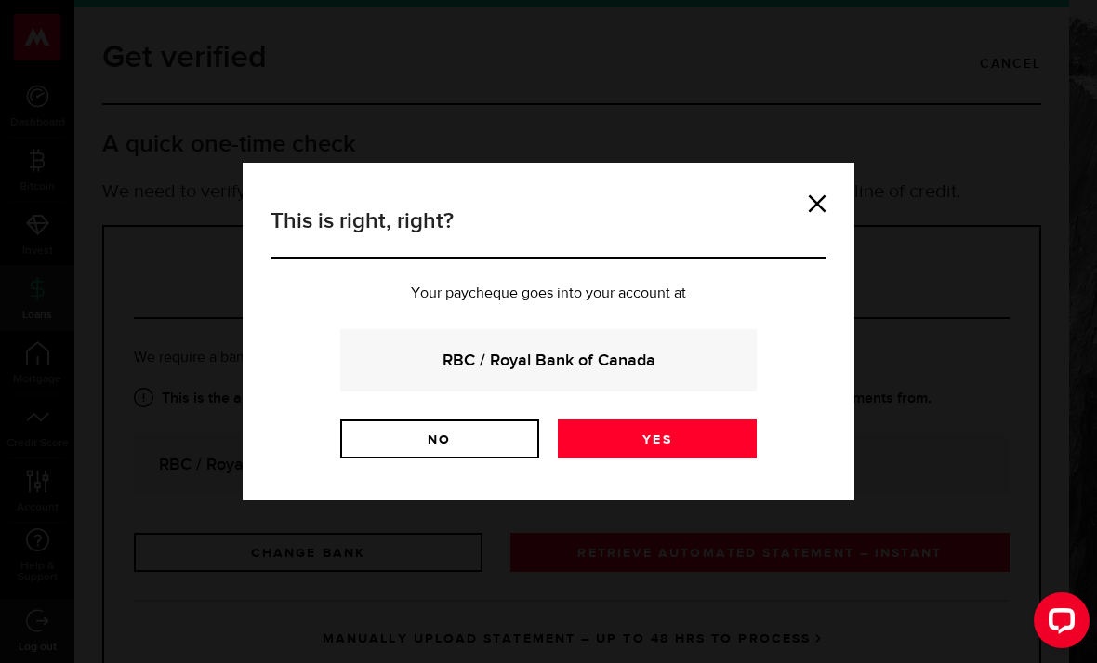
click at [682, 449] on link "Yes" at bounding box center [657, 438] width 199 height 39
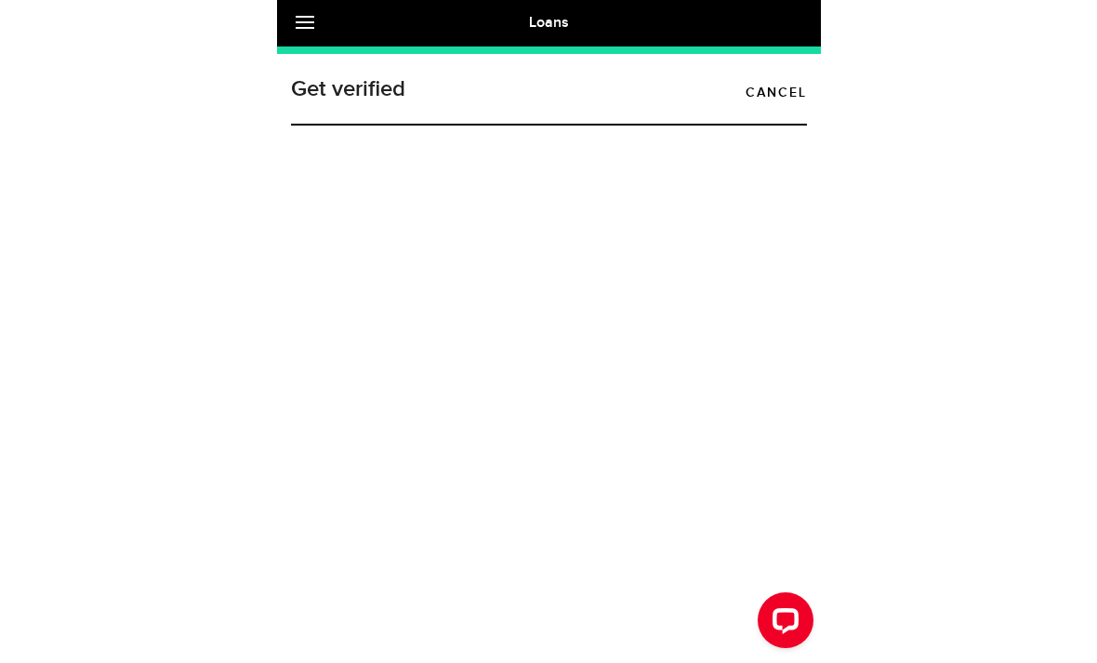
scroll to position [59, 0]
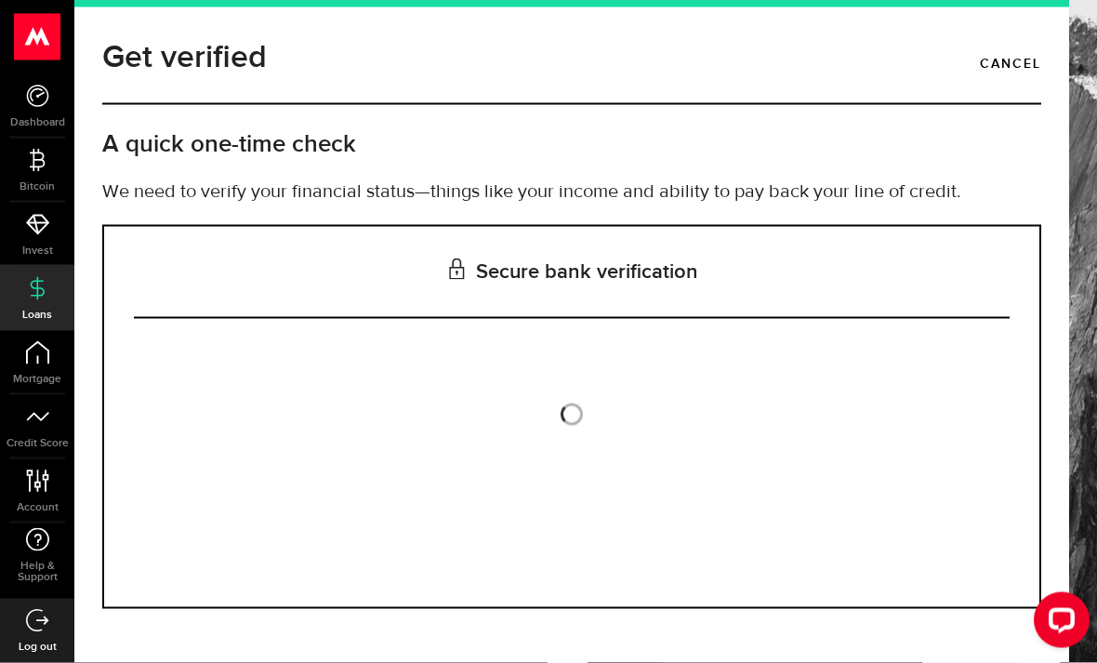
scroll to position [59, 0]
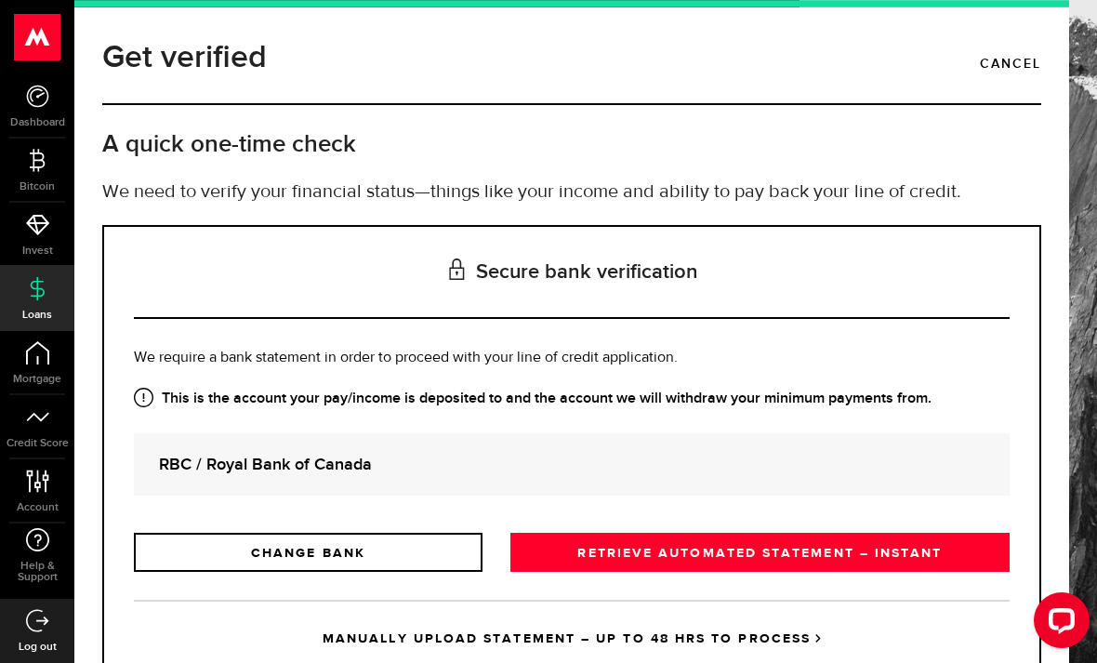
click at [667, 533] on link "RETRIEVE AUTOMATED STATEMENT – INSTANT" at bounding box center [759, 552] width 499 height 39
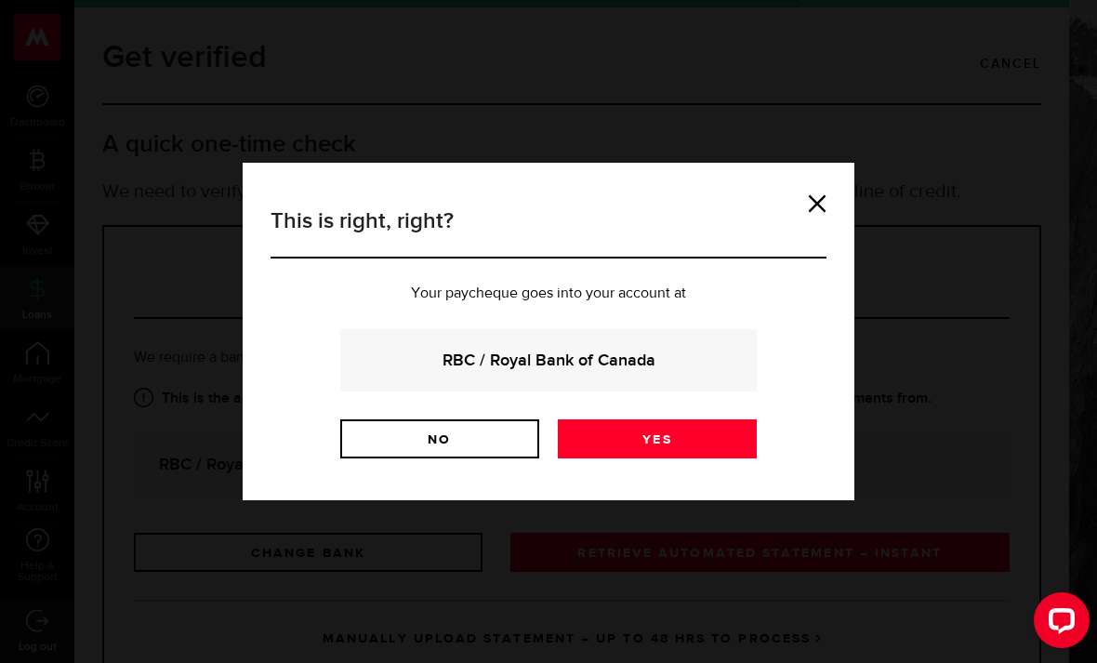
click at [665, 444] on link "Yes" at bounding box center [657, 438] width 199 height 39
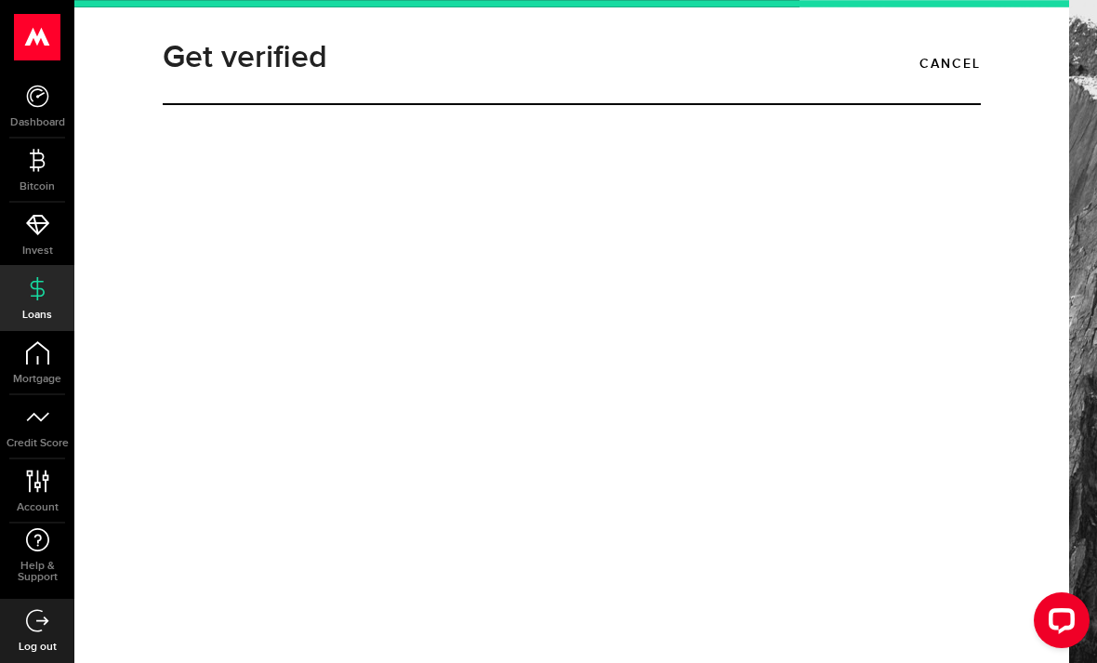
scroll to position [59, 0]
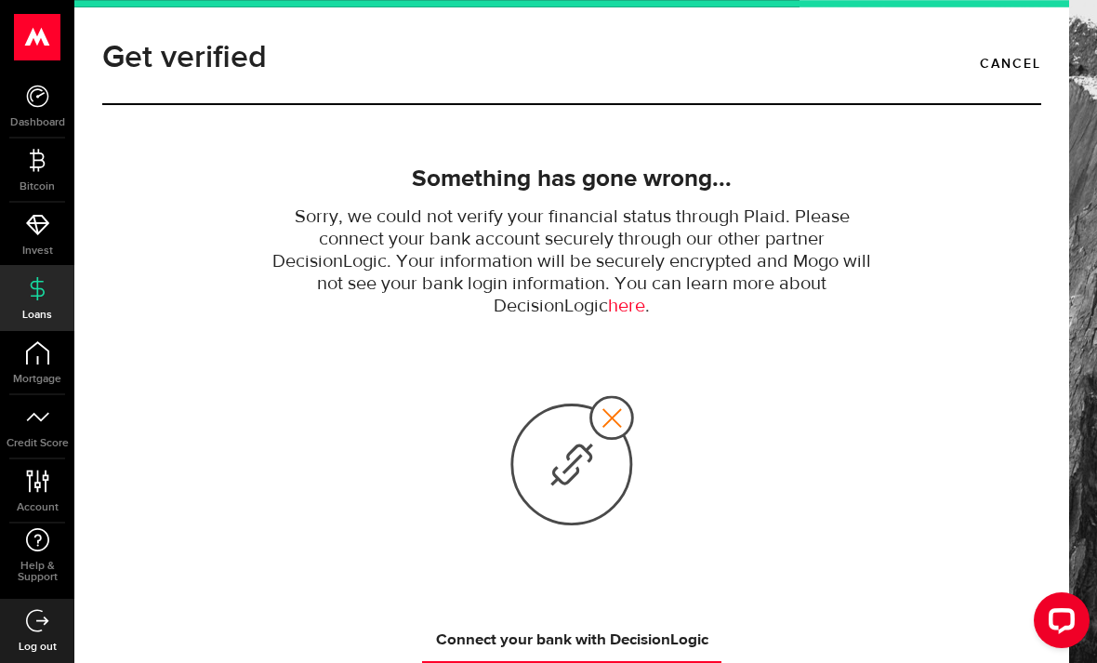
click at [636, 662] on html ".ahcls-1,.ahcls-11,.ahcls-3,.ahcls-4{fill:#fff}.ahcls-1{fill-opacity:0}.ahcls-2…" at bounding box center [548, 331] width 1097 height 663
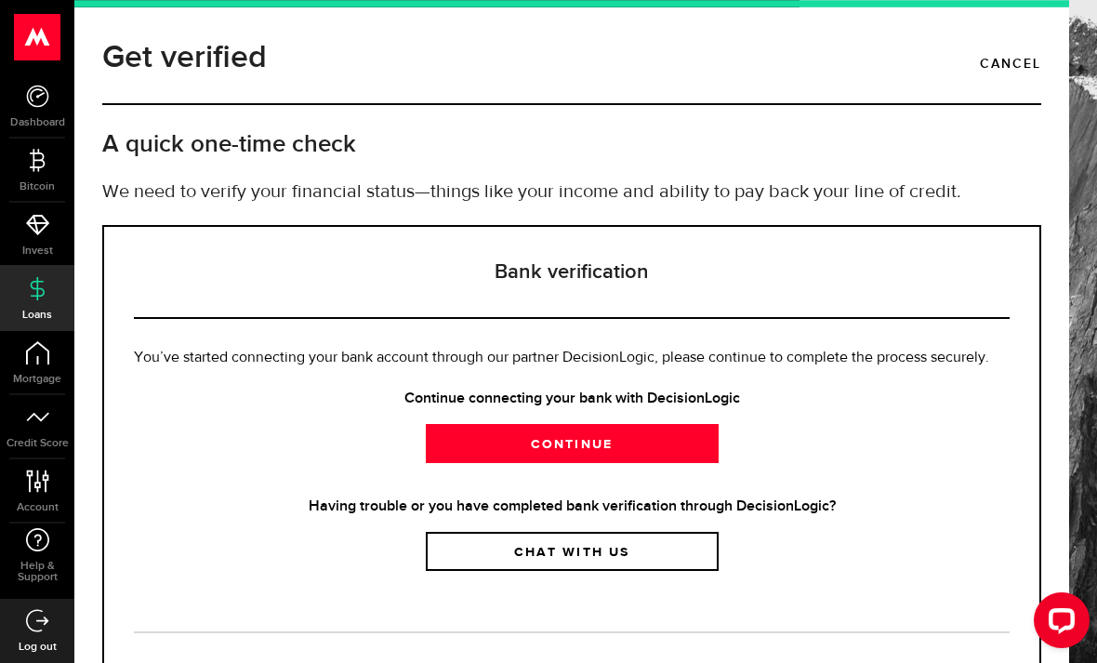
click at [546, 425] on link "Continue" at bounding box center [572, 443] width 293 height 39
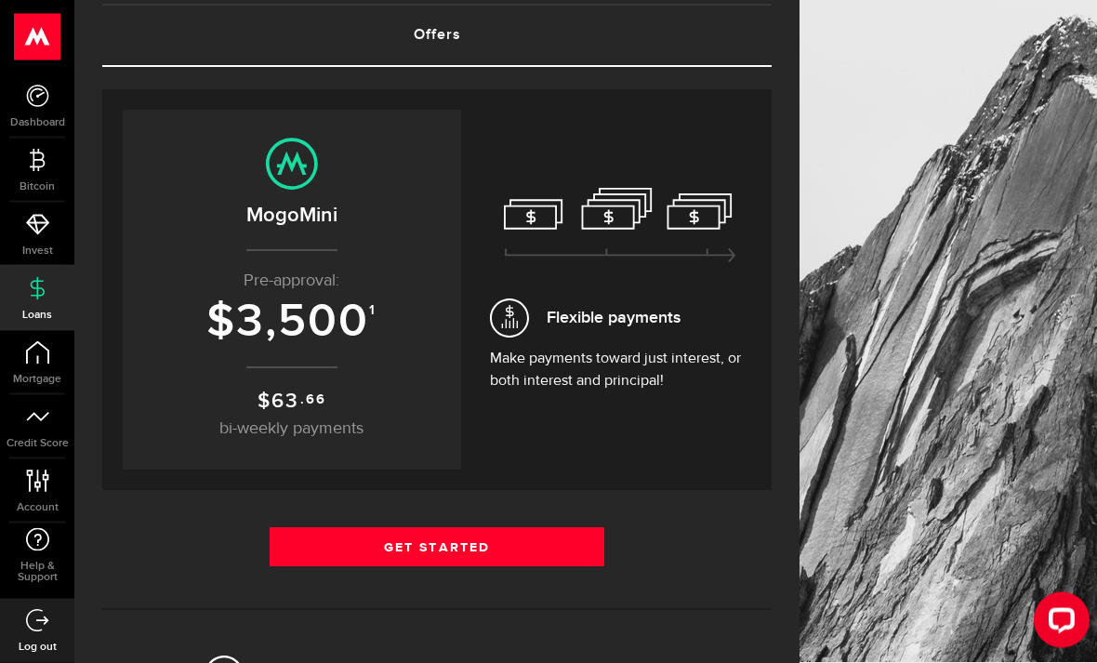
scroll to position [113, 0]
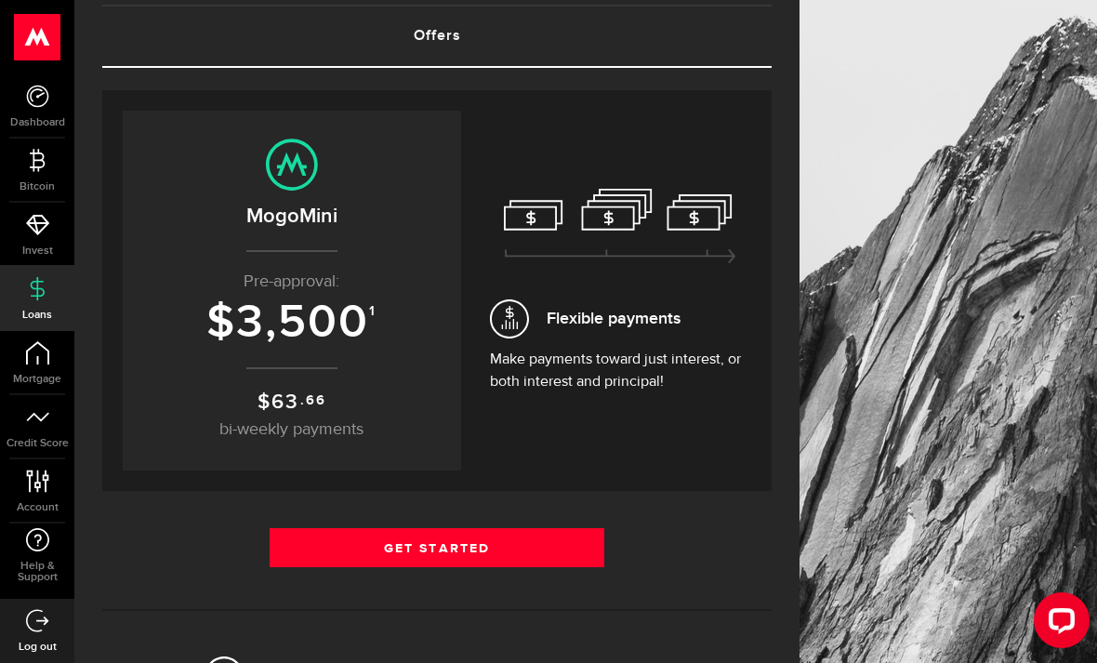
click at [401, 548] on link "Get Started" at bounding box center [437, 547] width 335 height 39
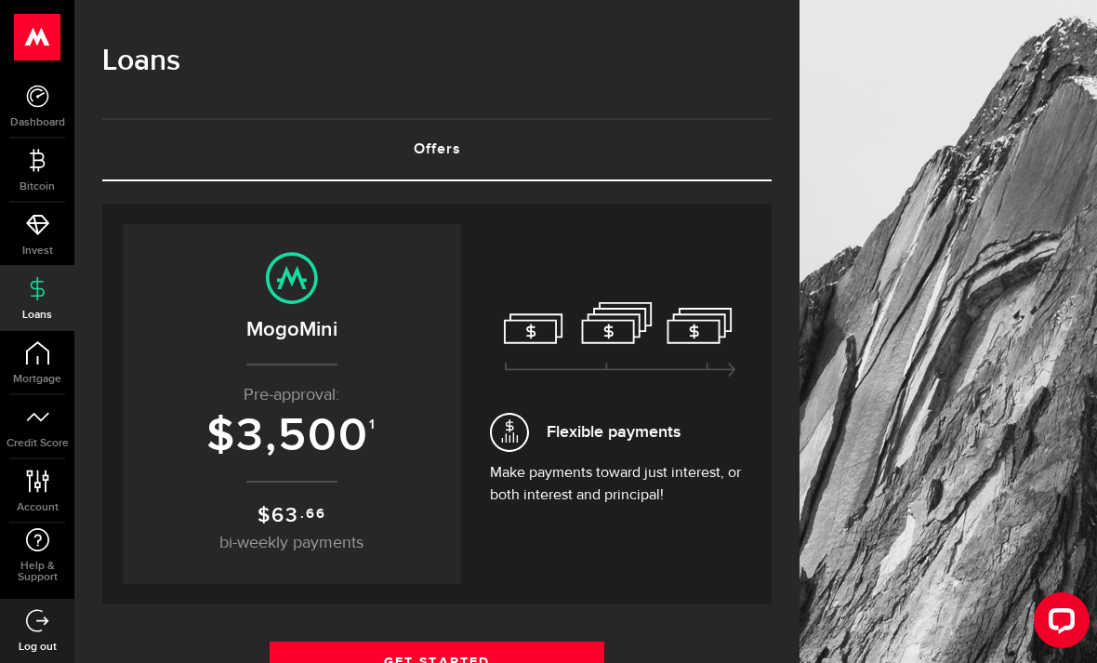
click at [1050, 611] on div "Open LiveChat chat widget" at bounding box center [1061, 619] width 30 height 30
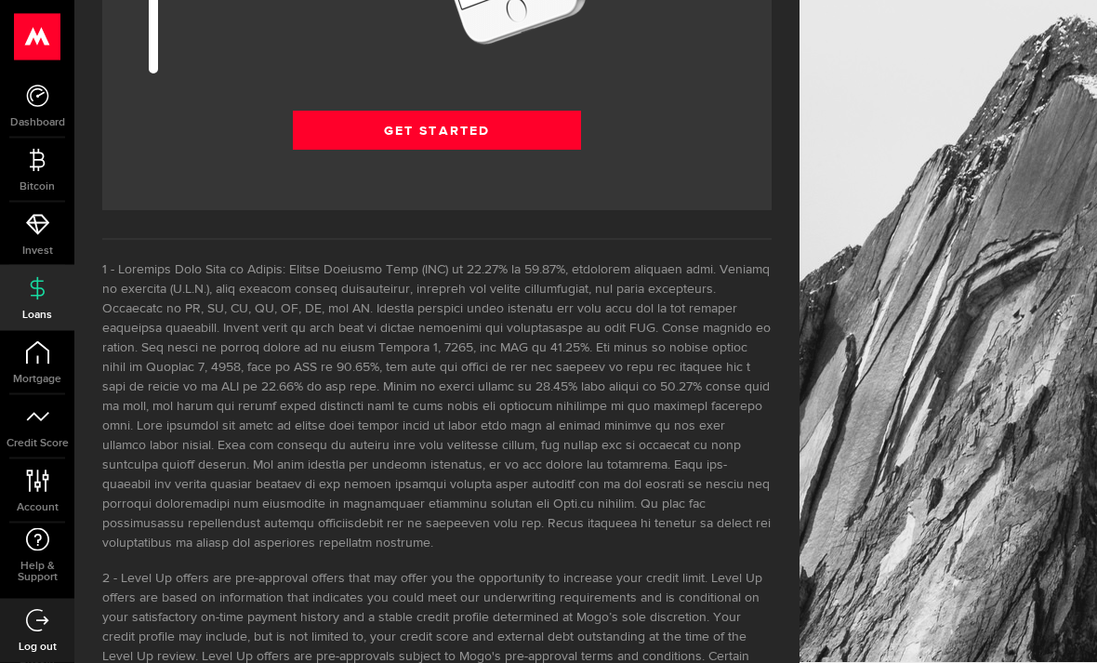
scroll to position [2759, 0]
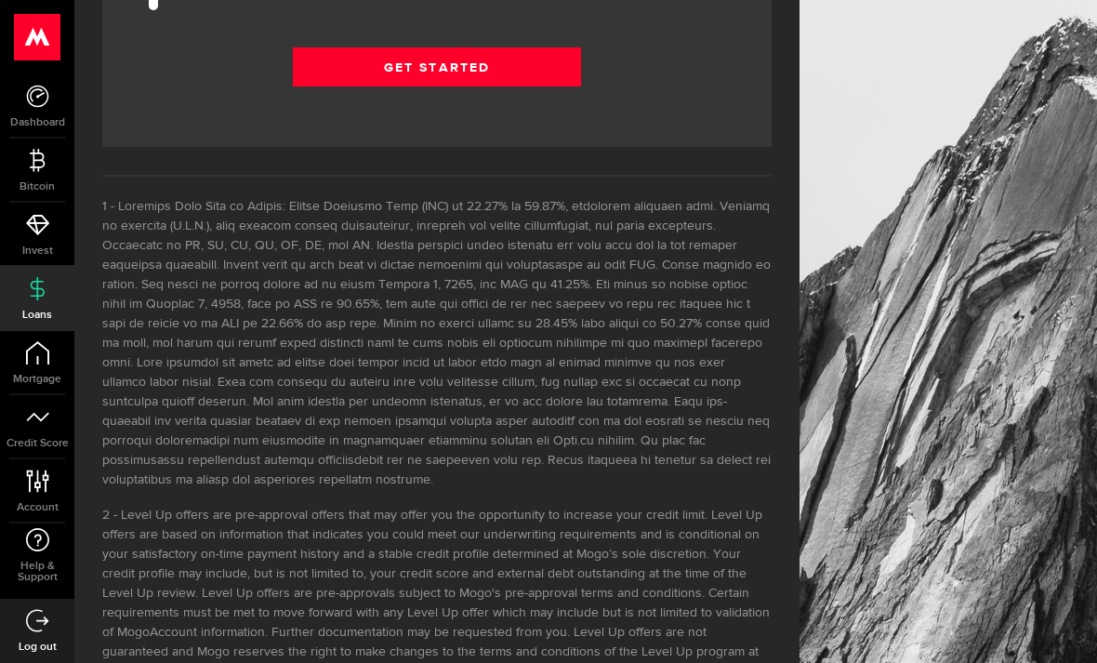
click at [349, 63] on link "Get Started" at bounding box center [437, 66] width 288 height 39
